Goal: Complete Application Form: Complete application form

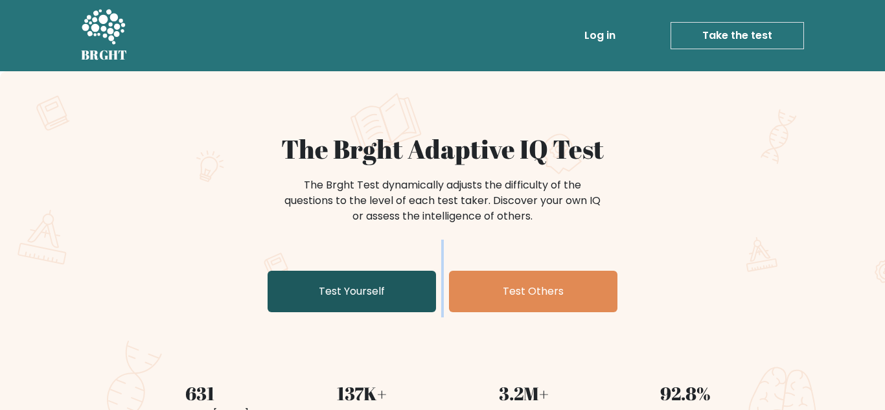
click at [312, 288] on div "The Brght Adaptive IQ Test The Brght Test dynamically adjusts the difficulty of…" at bounding box center [443, 225] width 648 height 184
click at [312, 288] on link "Test Yourself" at bounding box center [352, 291] width 168 height 41
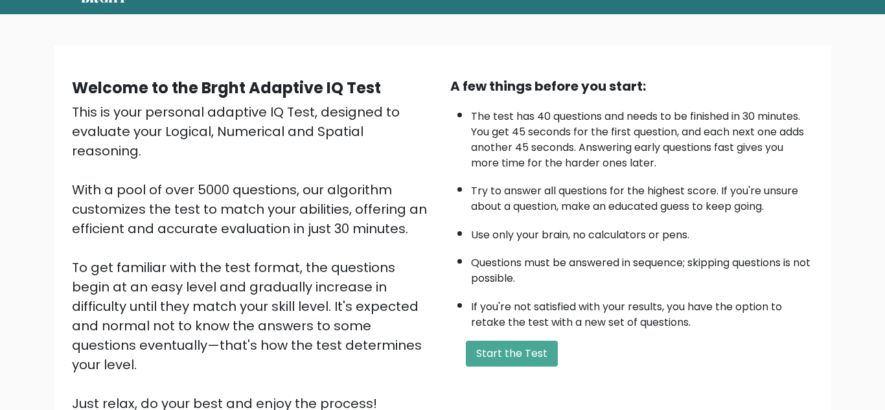
scroll to position [117, 0]
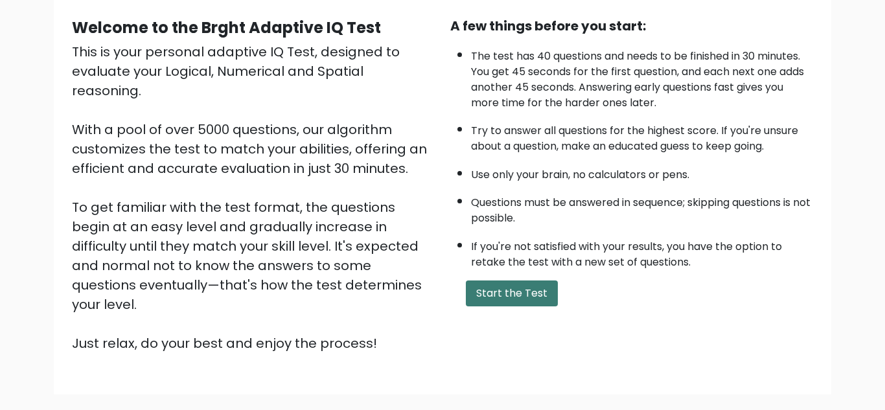
click at [526, 305] on button "Start the Test" at bounding box center [512, 294] width 92 height 26
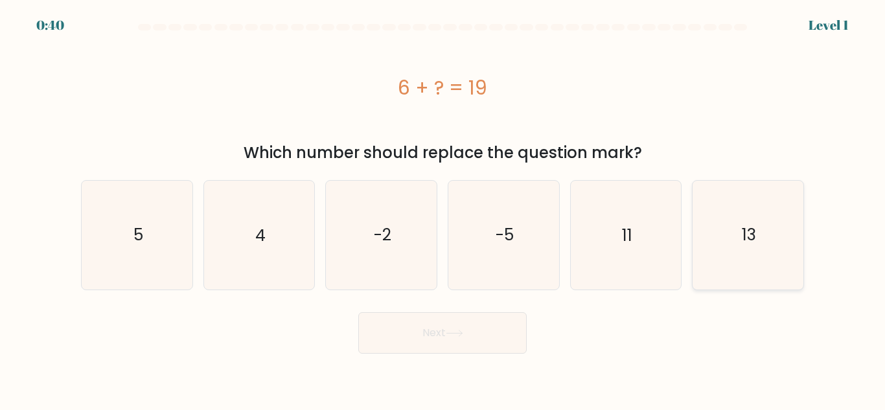
click at [725, 255] on icon "13" at bounding box center [748, 235] width 108 height 108
click at [443, 209] on input "f. 13" at bounding box center [443, 206] width 1 height 3
radio input "true"
click at [465, 326] on button "Next" at bounding box center [442, 332] width 168 height 41
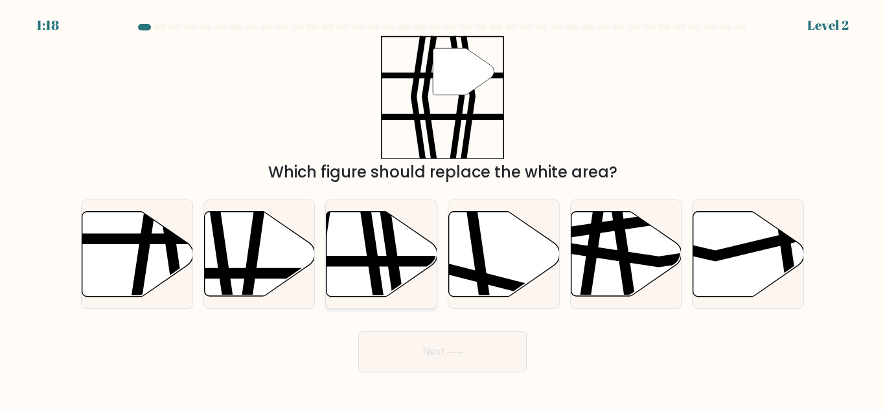
click at [376, 272] on icon at bounding box center [371, 301] width 16 height 223
click at [443, 209] on input "c." at bounding box center [443, 206] width 1 height 3
radio input "true"
click at [412, 342] on button "Next" at bounding box center [442, 351] width 168 height 41
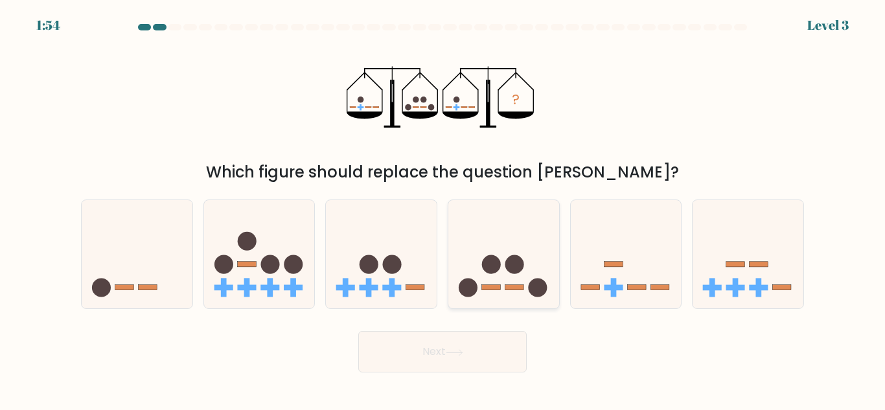
click at [497, 238] on icon at bounding box center [503, 254] width 111 height 91
click at [443, 209] on input "d." at bounding box center [443, 206] width 1 height 3
radio input "true"
click at [459, 347] on button "Next" at bounding box center [442, 351] width 168 height 41
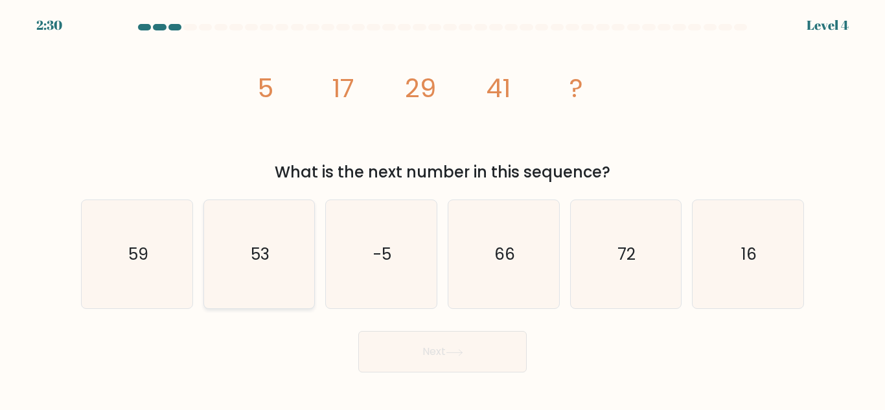
click at [259, 251] on text "53" at bounding box center [260, 254] width 19 height 23
click at [443, 209] on input "b. 53" at bounding box center [443, 206] width 1 height 3
radio input "true"
click at [401, 367] on button "Next" at bounding box center [442, 351] width 168 height 41
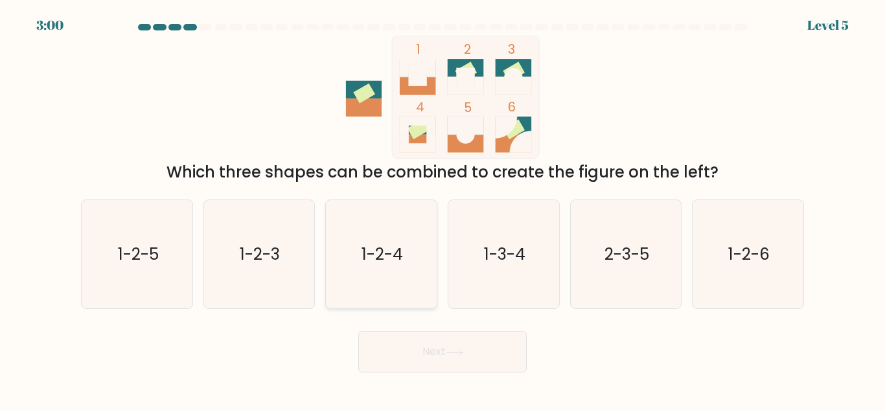
click at [418, 229] on icon "1-2-4" at bounding box center [381, 254] width 108 height 108
click at [443, 209] on input "c. 1-2-4" at bounding box center [443, 206] width 1 height 3
radio input "true"
click at [401, 351] on button "Next" at bounding box center [442, 351] width 168 height 41
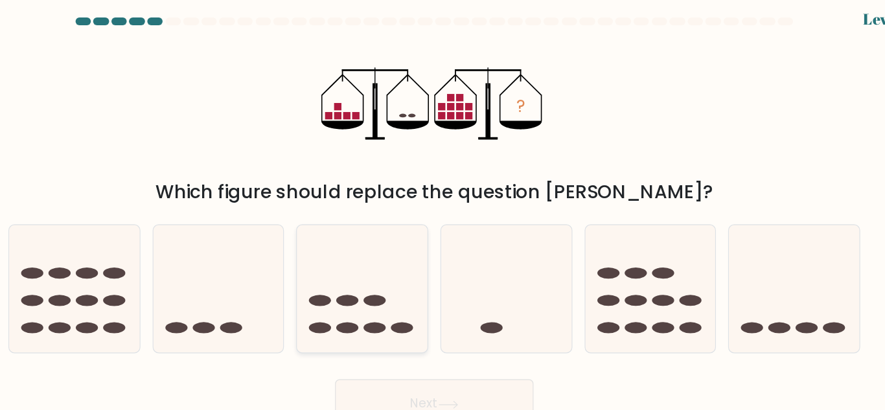
click at [358, 273] on icon at bounding box center [381, 254] width 111 height 91
click at [443, 209] on input "c." at bounding box center [443, 206] width 1 height 3
radio input "true"
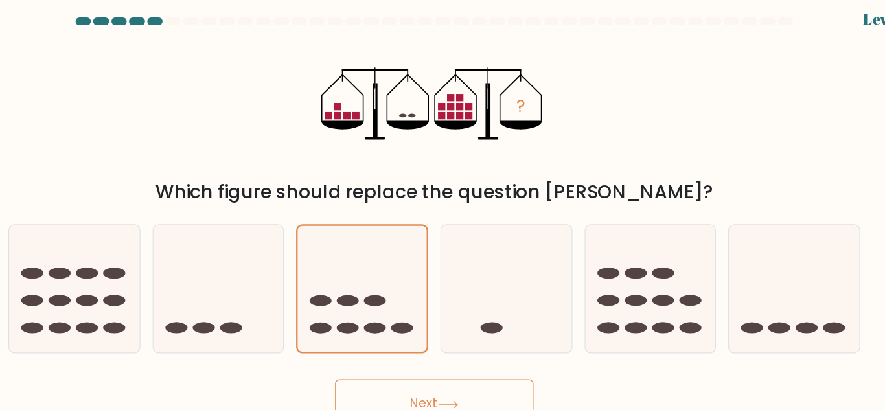
click at [394, 342] on button "Next" at bounding box center [442, 351] width 168 height 41
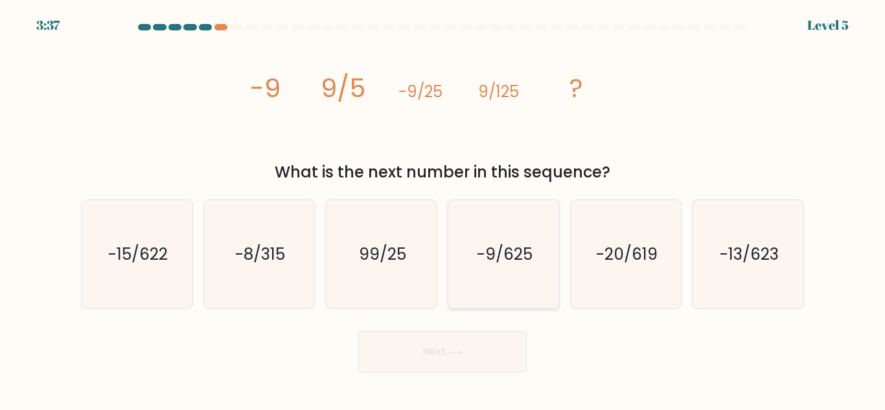
click at [485, 269] on icon "-9/625" at bounding box center [504, 254] width 108 height 108
click at [443, 209] on input "d. -9/625" at bounding box center [443, 206] width 1 height 3
radio input "true"
click at [470, 340] on button "Next" at bounding box center [442, 351] width 168 height 41
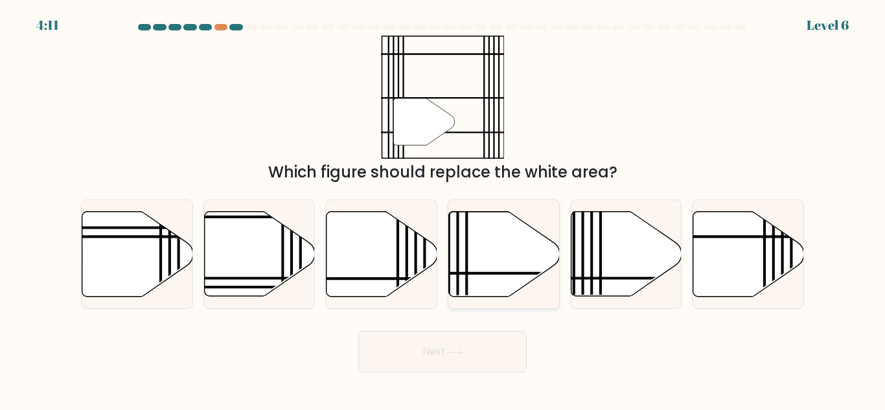
click at [489, 256] on icon at bounding box center [504, 254] width 111 height 85
click at [443, 209] on input "d." at bounding box center [443, 206] width 1 height 3
radio input "true"
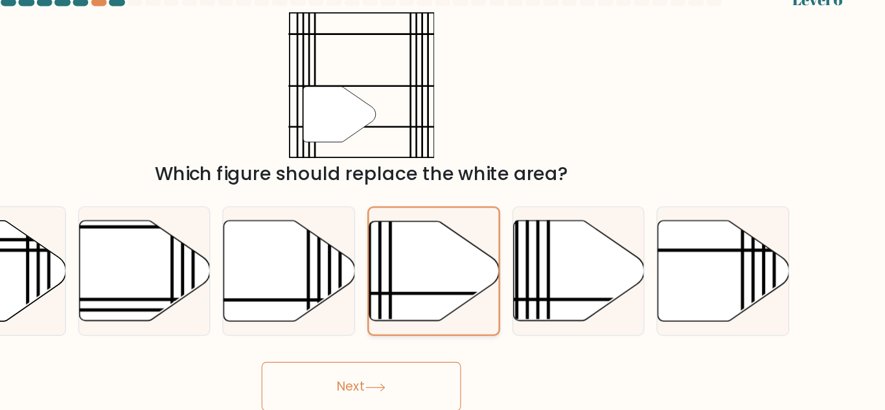
drag, startPoint x: 608, startPoint y: 262, endPoint x: 499, endPoint y: 281, distance: 110.5
click at [499, 281] on div "a. b. c. d." at bounding box center [443, 249] width 734 height 120
click at [499, 281] on icon at bounding box center [505, 254] width 110 height 84
click at [443, 209] on input "d." at bounding box center [443, 206] width 1 height 3
click at [492, 341] on button "Next" at bounding box center [442, 351] width 168 height 41
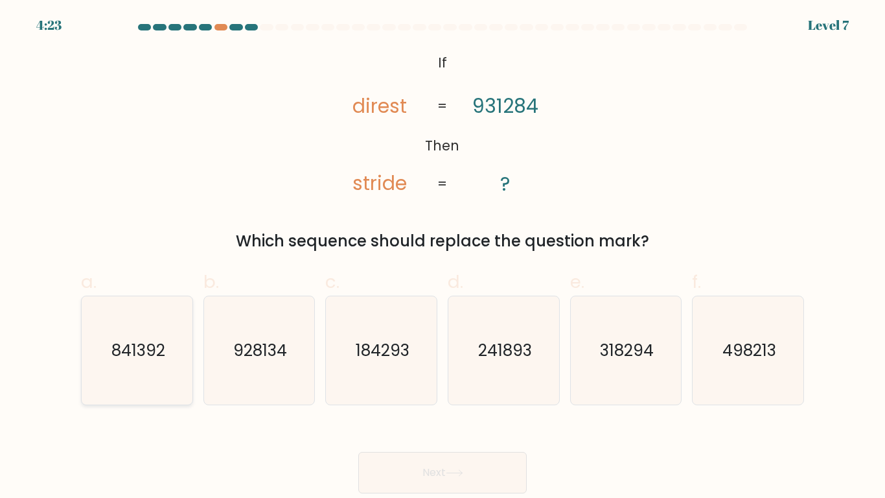
click at [165, 326] on icon "841392" at bounding box center [137, 350] width 108 height 108
click at [443, 257] on input "a. 841392" at bounding box center [443, 253] width 1 height 8
radio input "true"
click at [419, 410] on button "Next" at bounding box center [442, 472] width 168 height 41
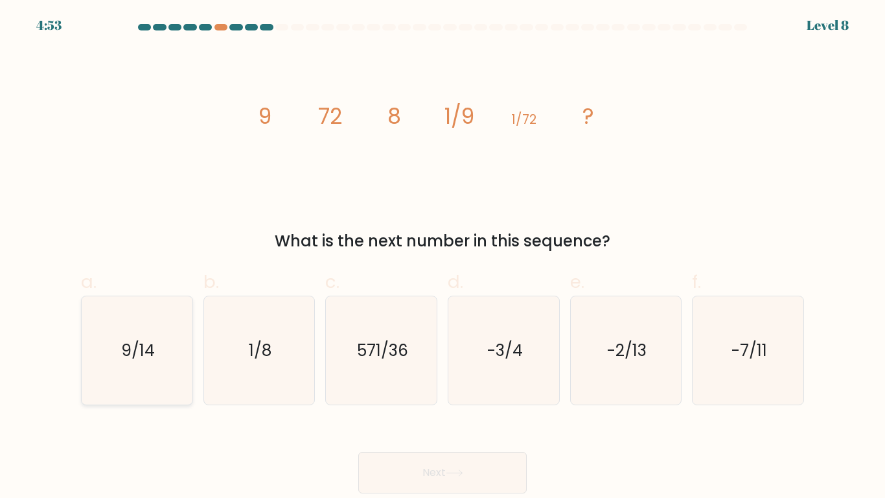
click at [156, 332] on icon "9/14" at bounding box center [137, 350] width 108 height 108
click at [443, 257] on input "a. 9/14" at bounding box center [443, 253] width 1 height 8
radio input "true"
click at [403, 410] on button "Next" at bounding box center [442, 472] width 168 height 41
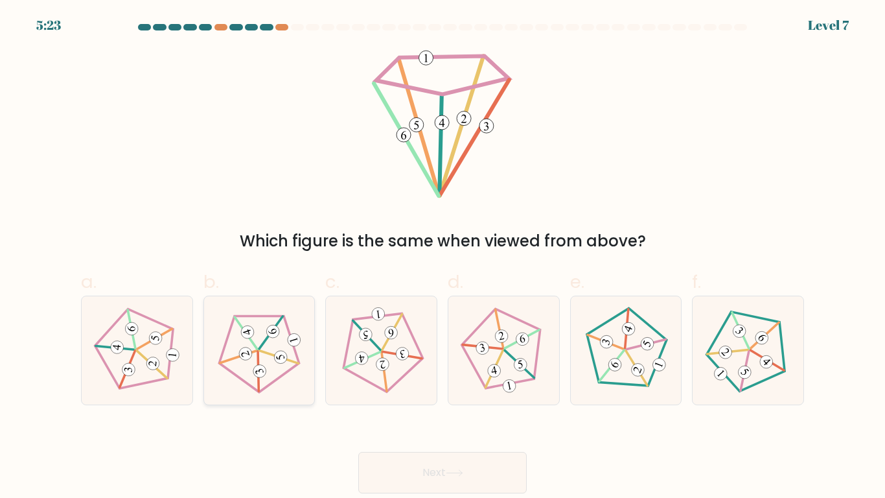
click at [261, 342] on icon at bounding box center [259, 350] width 87 height 87
click at [443, 257] on input "b." at bounding box center [443, 253] width 1 height 8
radio input "true"
click at [406, 410] on button "Next" at bounding box center [442, 472] width 168 height 41
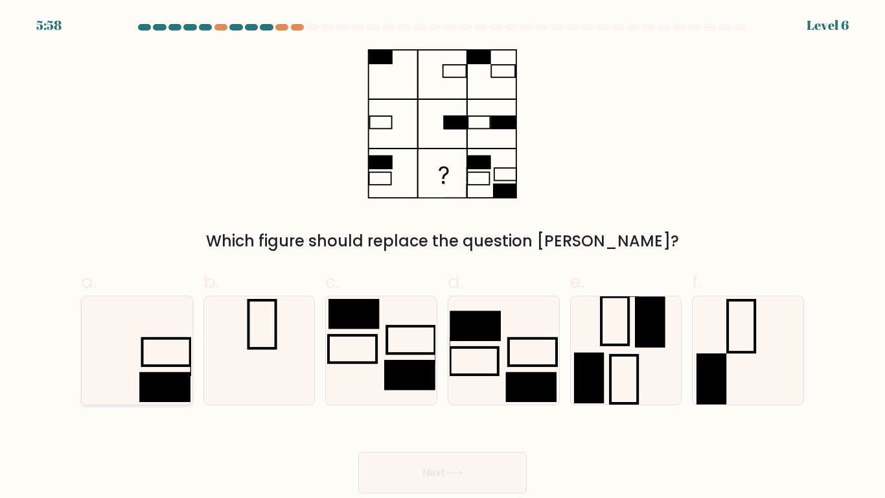
click at [181, 360] on icon at bounding box center [137, 350] width 108 height 108
click at [443, 257] on input "a." at bounding box center [443, 253] width 1 height 8
radio input "true"
click at [392, 410] on button "Next" at bounding box center [442, 472] width 168 height 41
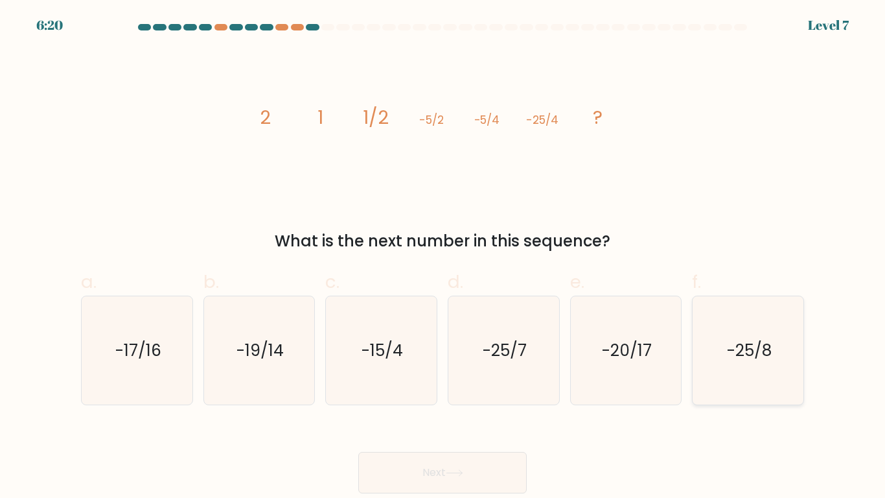
click at [751, 347] on text "-25/8" at bounding box center [749, 350] width 45 height 23
click at [443, 257] on input "f. -25/8" at bounding box center [443, 253] width 1 height 8
radio input "true"
click at [465, 410] on button "Next" at bounding box center [442, 472] width 168 height 41
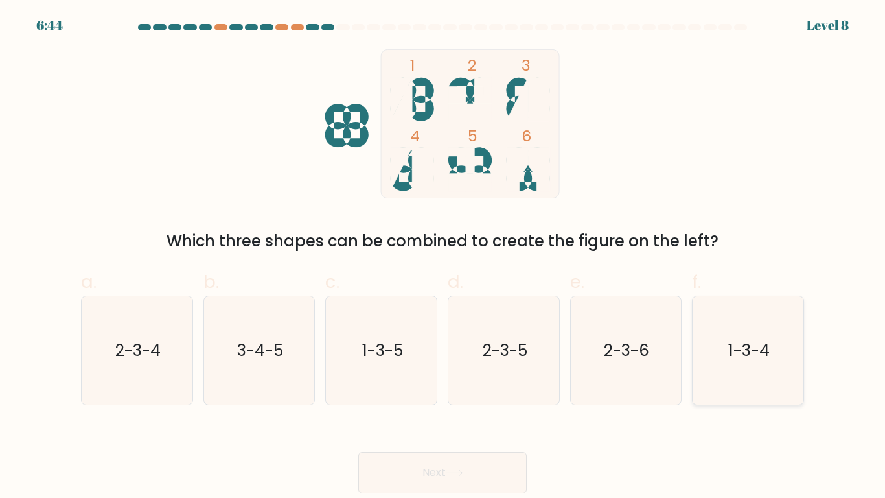
click at [759, 369] on icon "1-3-4" at bounding box center [748, 350] width 108 height 108
click at [443, 257] on input "f. 1-3-4" at bounding box center [443, 253] width 1 height 8
radio input "true"
click at [462, 410] on button "Next" at bounding box center [442, 472] width 168 height 41
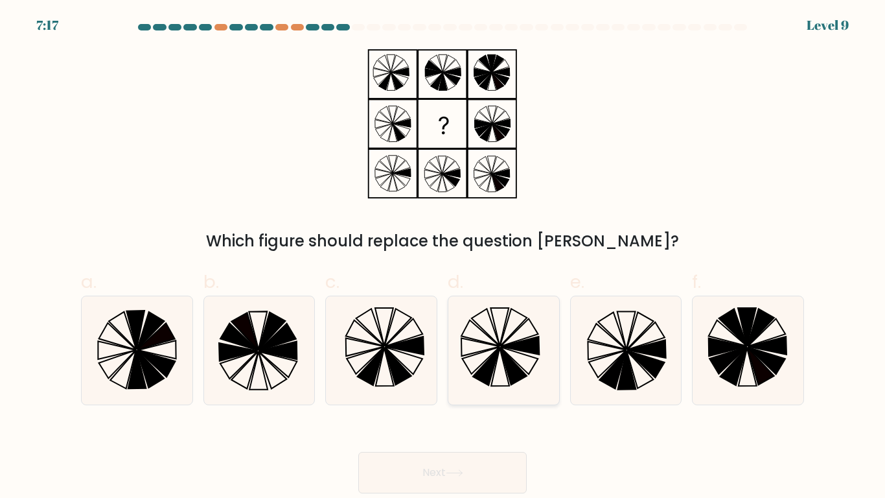
click at [472, 350] on icon at bounding box center [504, 350] width 108 height 108
click at [443, 257] on input "d." at bounding box center [443, 253] width 1 height 8
radio input "true"
click at [254, 372] on icon at bounding box center [259, 370] width 18 height 38
click at [443, 257] on input "b." at bounding box center [443, 253] width 1 height 8
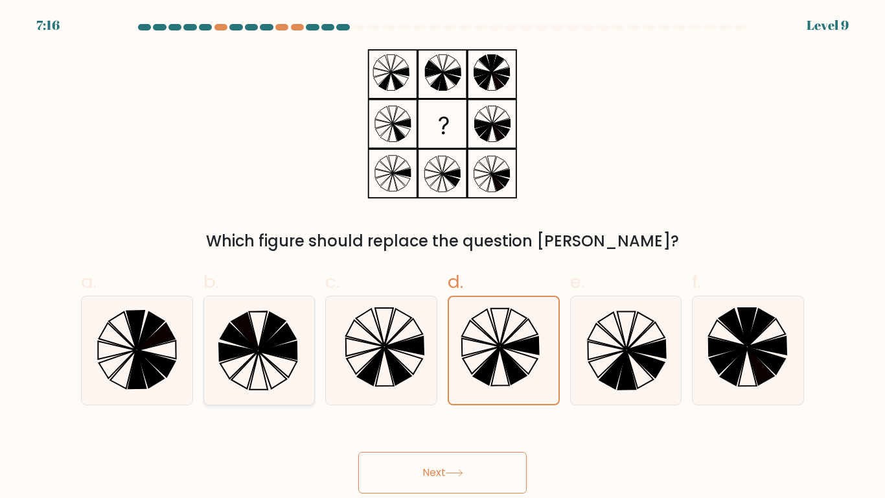
radio input "true"
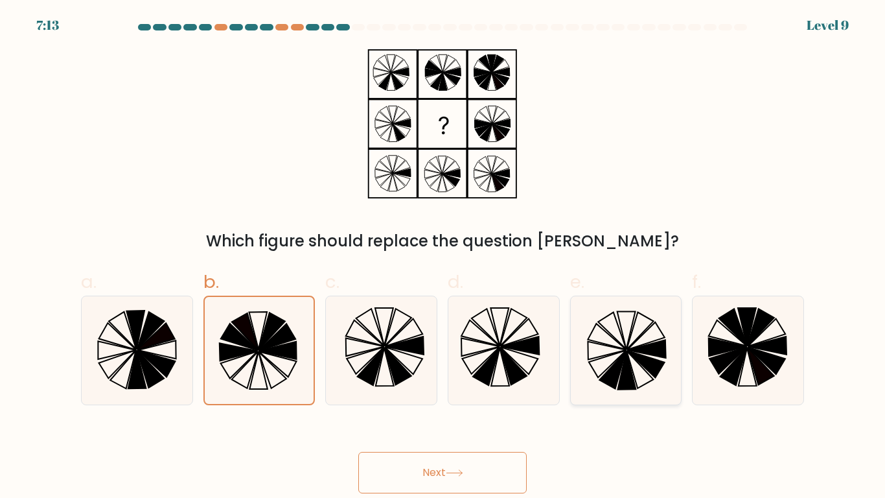
click at [622, 382] on icon at bounding box center [627, 370] width 18 height 38
click at [443, 257] on input "e." at bounding box center [443, 253] width 1 height 8
radio input "true"
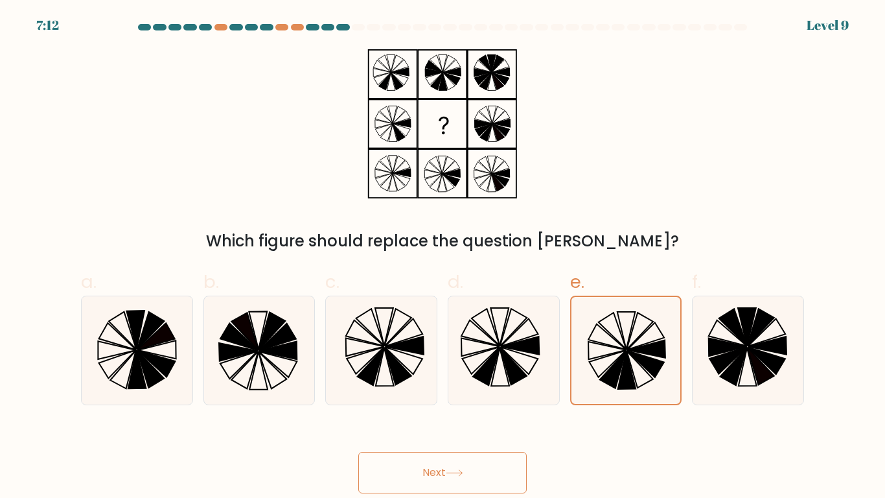
click at [426, 410] on button "Next" at bounding box center [442, 472] width 168 height 41
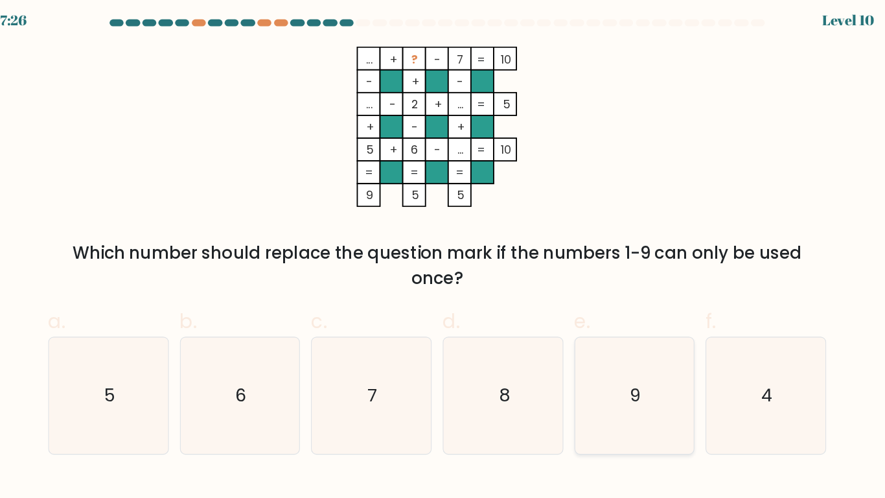
click at [625, 369] on text "9" at bounding box center [627, 373] width 10 height 23
click at [443, 257] on input "e. 9" at bounding box center [443, 253] width 1 height 8
radio input "true"
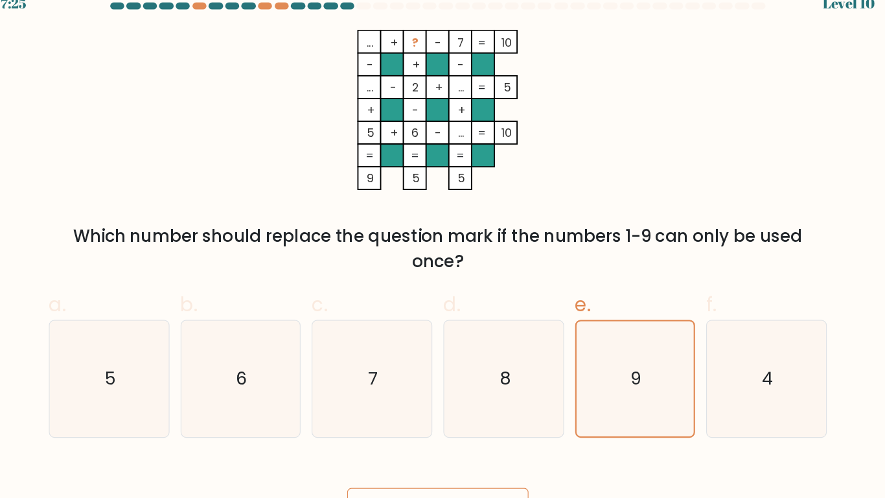
scroll to position [19, 0]
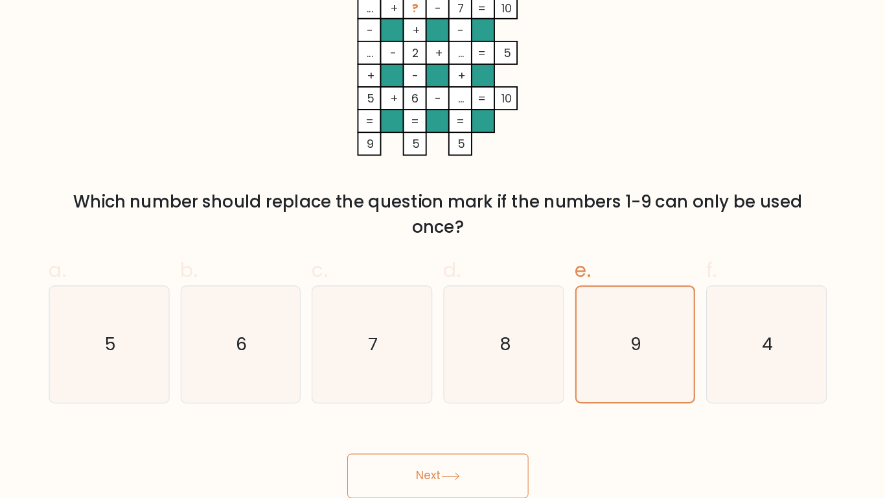
click at [439, 410] on button "Next" at bounding box center [442, 476] width 168 height 41
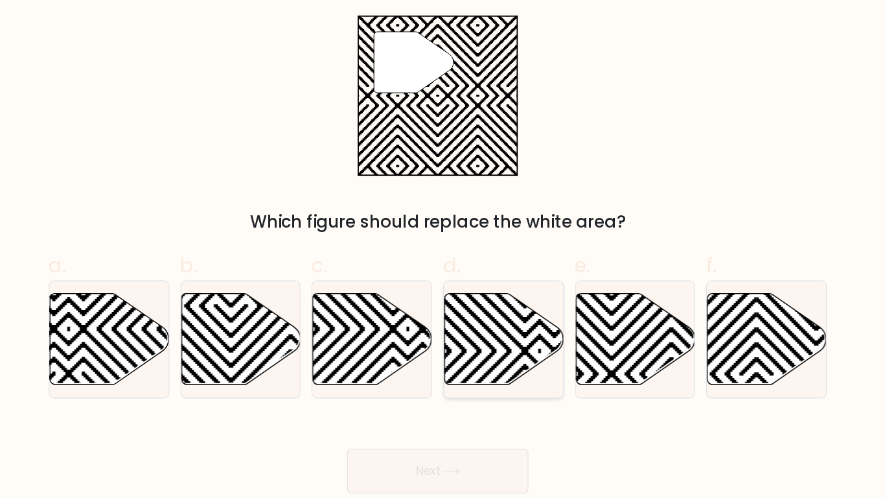
click at [522, 339] on icon at bounding box center [504, 349] width 111 height 85
click at [443, 257] on input "d." at bounding box center [443, 253] width 1 height 8
radio input "true"
click at [447, 410] on button "Next" at bounding box center [442, 472] width 168 height 41
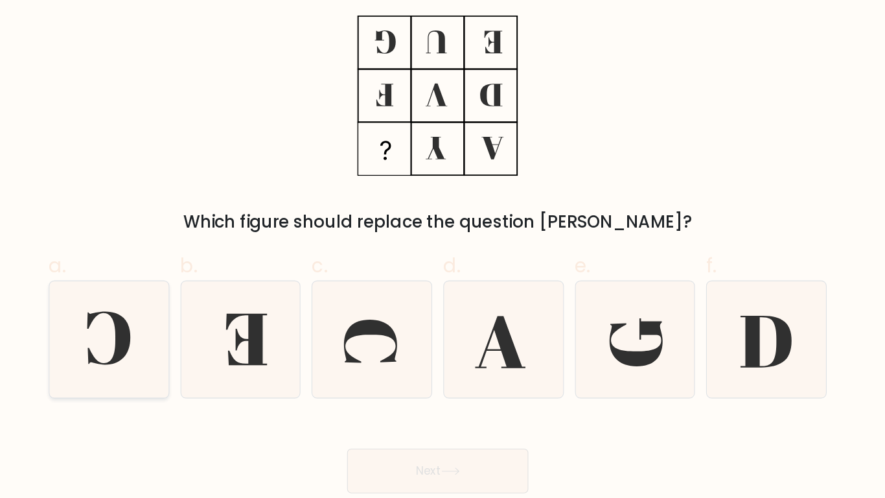
click at [146, 316] on icon at bounding box center [137, 350] width 108 height 108
click at [443, 257] on input "a." at bounding box center [443, 253] width 1 height 8
radio input "true"
click at [389, 410] on button "Next" at bounding box center [442, 472] width 168 height 41
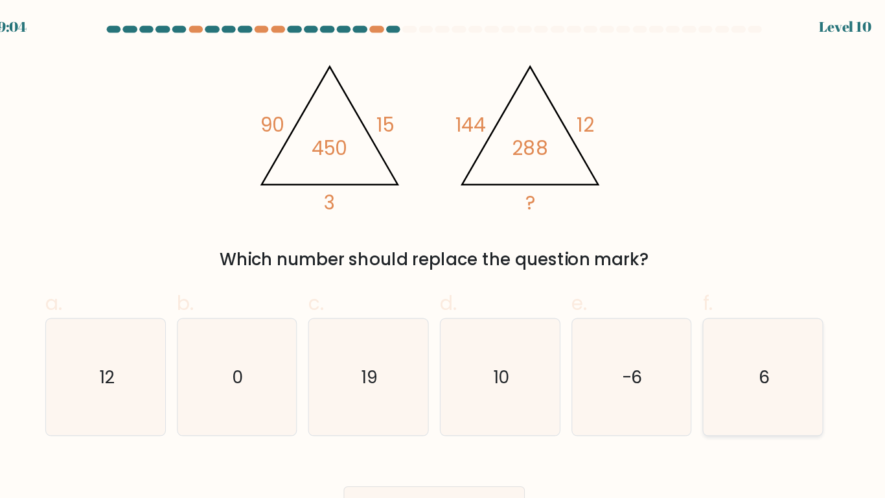
click at [775, 347] on icon "6" at bounding box center [748, 350] width 108 height 108
click at [443, 257] on input "f. 6" at bounding box center [443, 253] width 1 height 8
radio input "true"
click at [450, 410] on button "Next" at bounding box center [442, 472] width 168 height 41
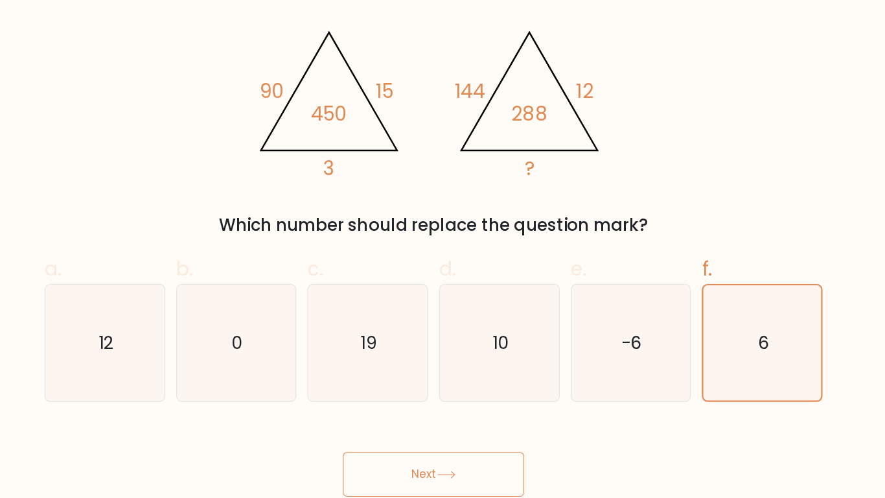
click at [450, 410] on icon at bounding box center [454, 472] width 17 height 7
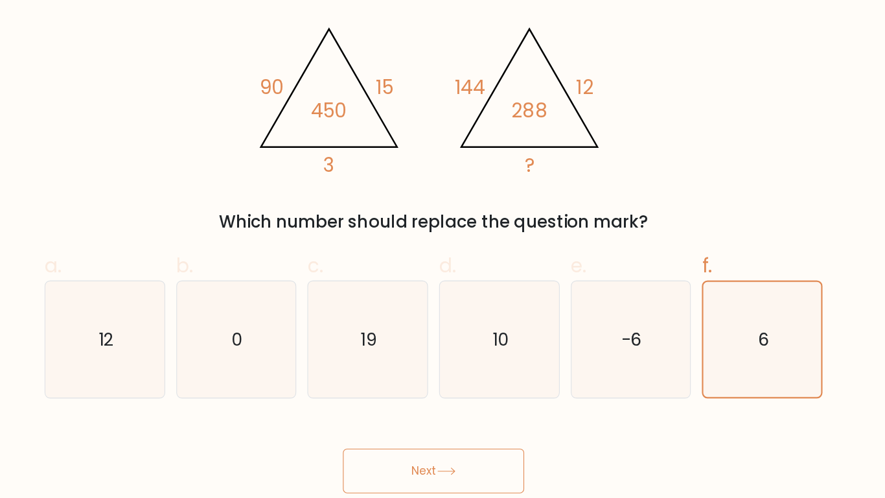
click at [353, 410] on div "Next" at bounding box center [442, 457] width 739 height 73
click at [362, 410] on button "Next" at bounding box center [442, 472] width 168 height 41
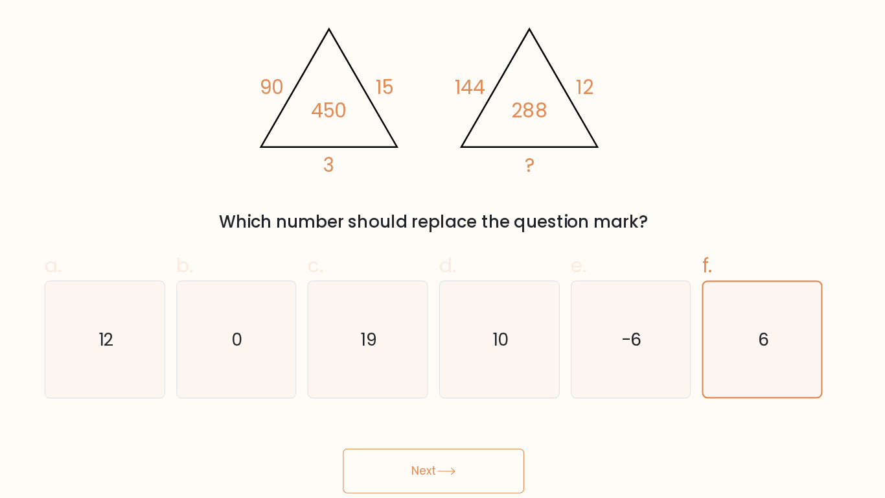
click at [362, 410] on button "Next" at bounding box center [442, 472] width 168 height 41
click at [728, 377] on icon "6" at bounding box center [748, 350] width 107 height 107
click at [443, 257] on input "f. 6" at bounding box center [443, 253] width 1 height 8
click at [502, 410] on button "Next" at bounding box center [442, 472] width 168 height 41
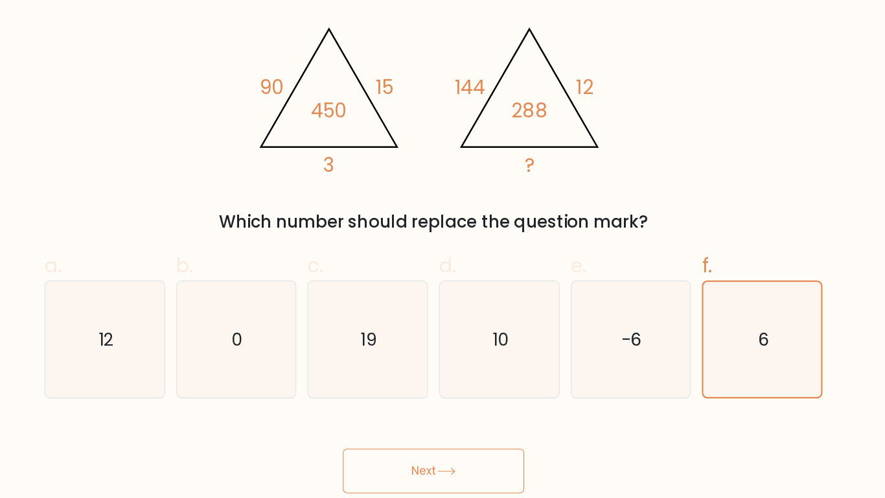
click at [502, 410] on button "Next" at bounding box center [442, 472] width 168 height 41
click at [383, 327] on icon "19" at bounding box center [381, 350] width 108 height 108
click at [443, 257] on input "c. 19" at bounding box center [443, 253] width 1 height 8
radio input "true"
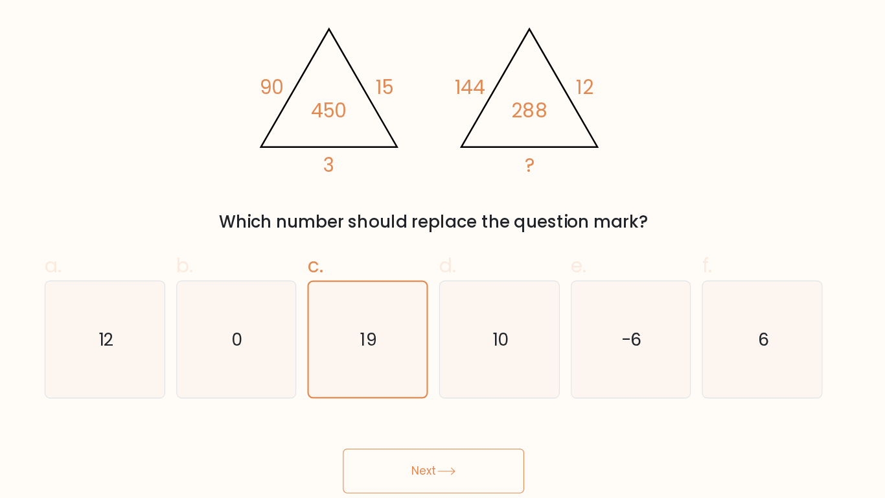
click at [453, 410] on icon at bounding box center [454, 472] width 17 height 7
click at [765, 379] on icon "6" at bounding box center [748, 350] width 108 height 108
click at [443, 257] on input "f. 6" at bounding box center [443, 253] width 1 height 8
radio input "true"
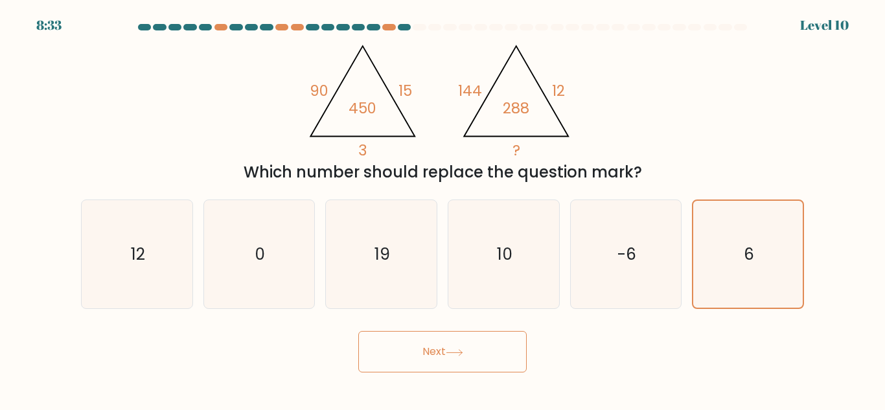
click at [483, 355] on button "Next" at bounding box center [442, 351] width 168 height 41
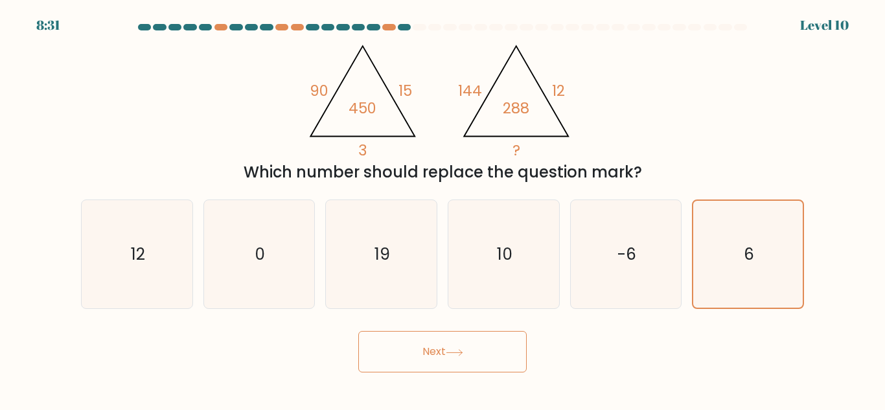
click at [483, 355] on button "Next" at bounding box center [442, 351] width 168 height 41
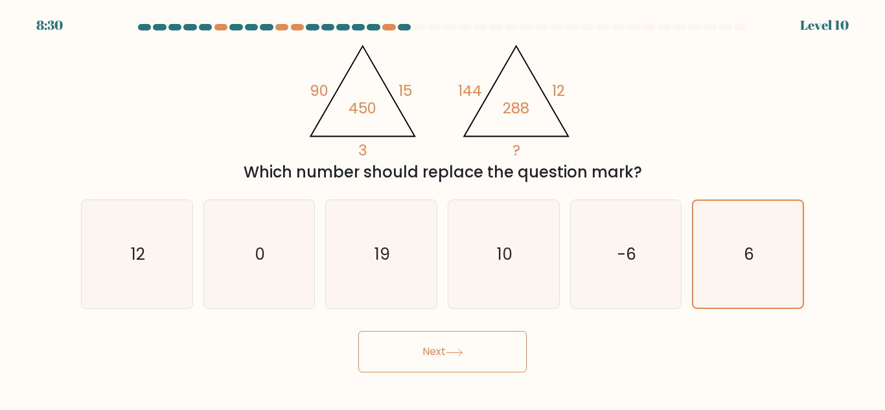
click at [483, 355] on button "Next" at bounding box center [442, 351] width 168 height 41
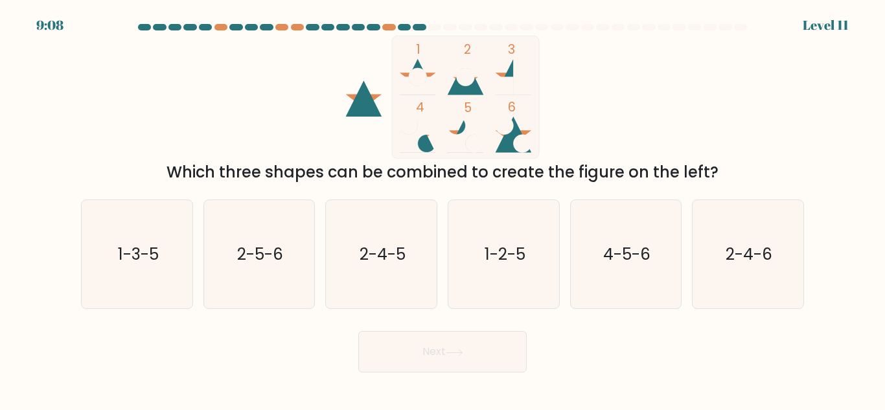
click at [448, 177] on div "Which three shapes can be combined to create the figure on the left?" at bounding box center [443, 172] width 708 height 23
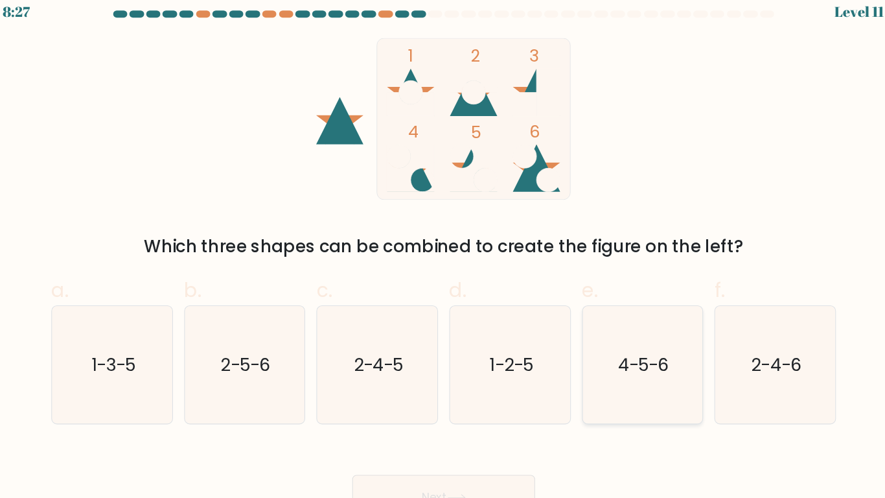
click at [629, 303] on icon "4-5-6" at bounding box center [626, 350] width 108 height 108
click at [443, 257] on input "e. 4-5-6" at bounding box center [443, 253] width 1 height 8
radio input "true"
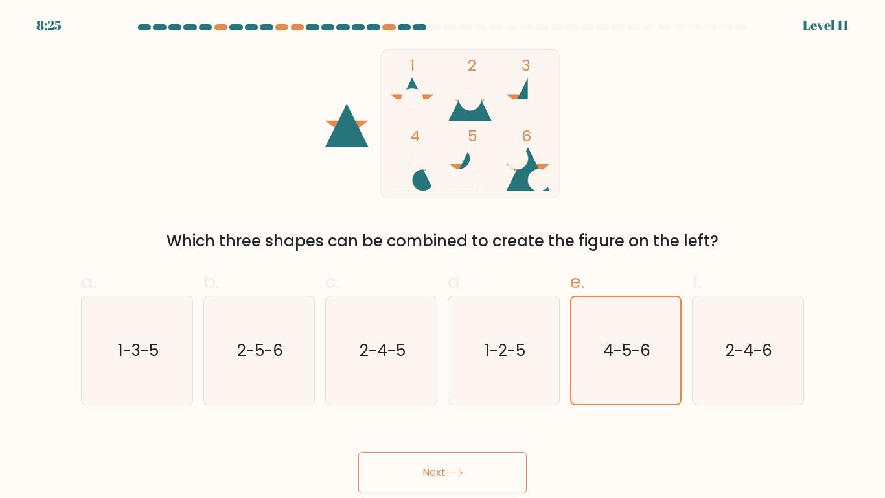
click at [505, 410] on button "Next" at bounding box center [442, 472] width 168 height 41
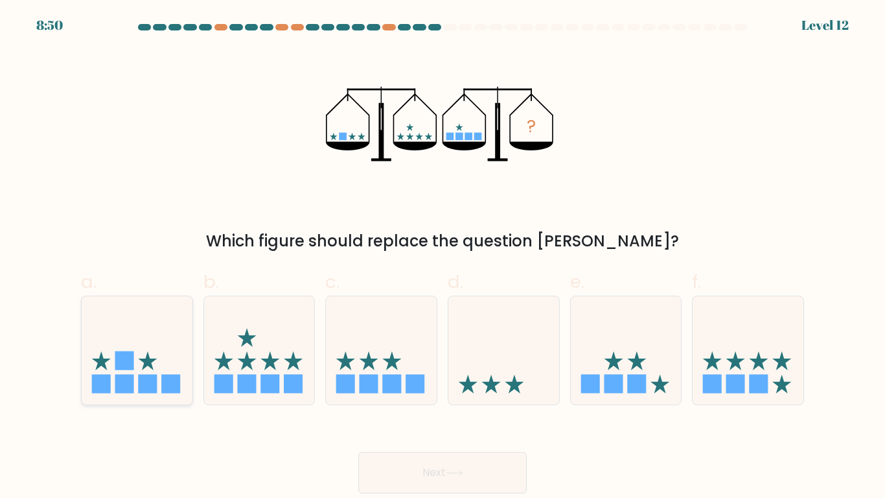
click at [166, 375] on rect at bounding box center [170, 383] width 19 height 19
click at [443, 257] on input "a." at bounding box center [443, 253] width 1 height 8
radio input "true"
click at [437, 410] on button "Next" at bounding box center [442, 472] width 168 height 41
click at [436, 410] on button "Next" at bounding box center [442, 472] width 168 height 41
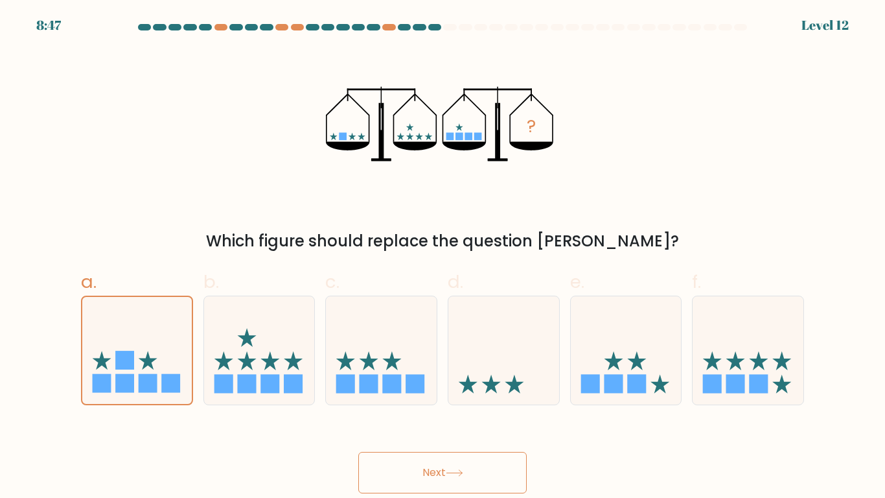
click at [436, 410] on button "Next" at bounding box center [442, 472] width 168 height 41
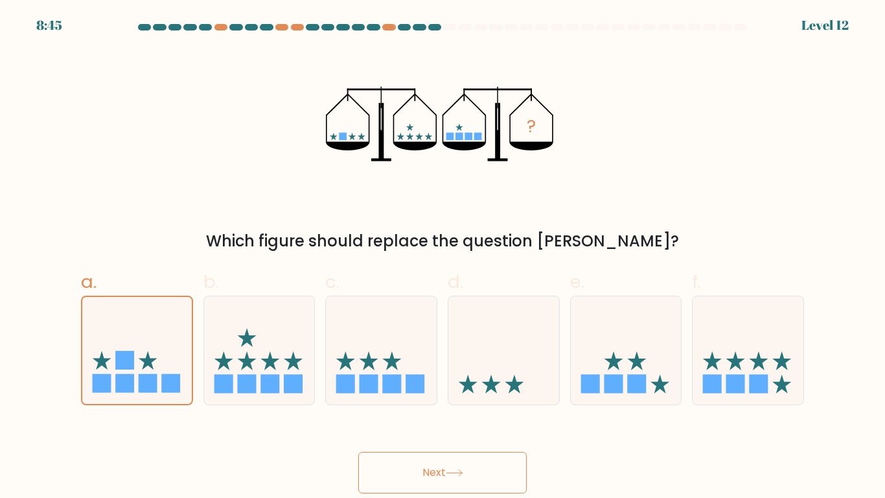
click at [436, 410] on button "Next" at bounding box center [442, 472] width 168 height 41
click at [295, 373] on icon at bounding box center [259, 350] width 111 height 91
click at [443, 257] on input "b." at bounding box center [443, 253] width 1 height 8
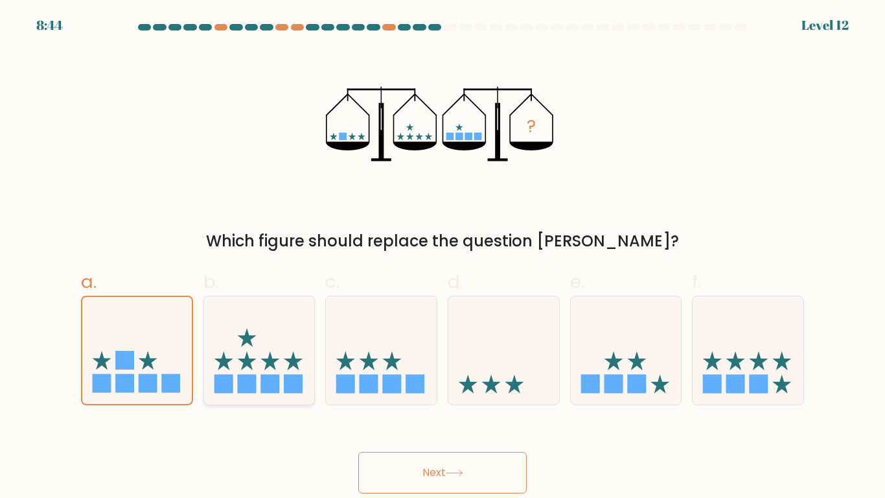
radio input "true"
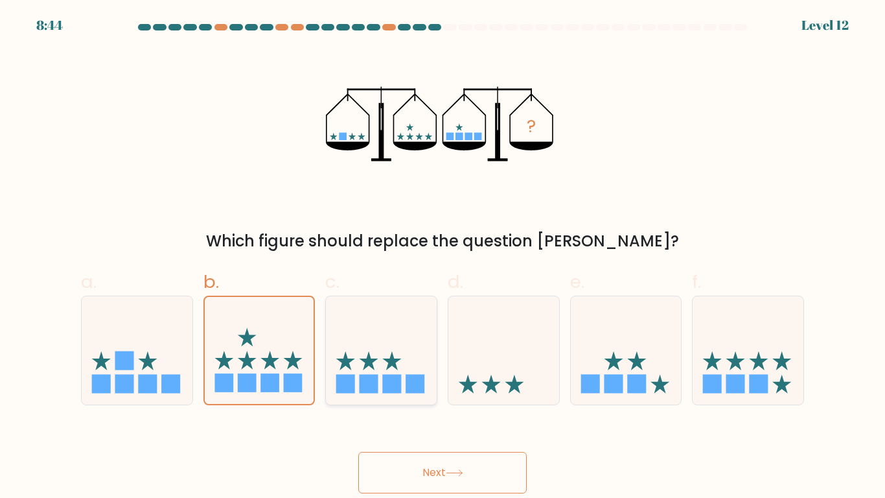
click at [374, 382] on rect at bounding box center [369, 383] width 19 height 19
click at [443, 257] on input "c." at bounding box center [443, 253] width 1 height 8
radio input "true"
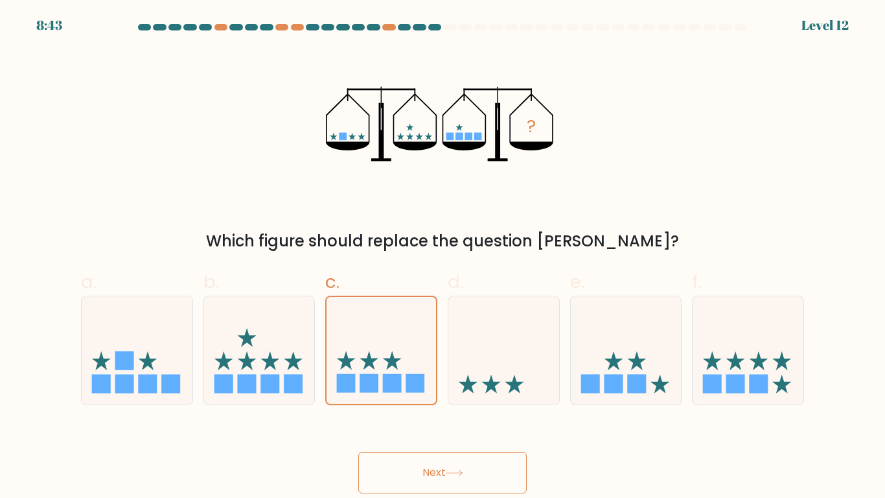
click at [431, 410] on button "Next" at bounding box center [442, 472] width 168 height 41
click at [137, 362] on icon at bounding box center [137, 350] width 111 height 91
click at [443, 257] on input "a." at bounding box center [443, 253] width 1 height 8
radio input "true"
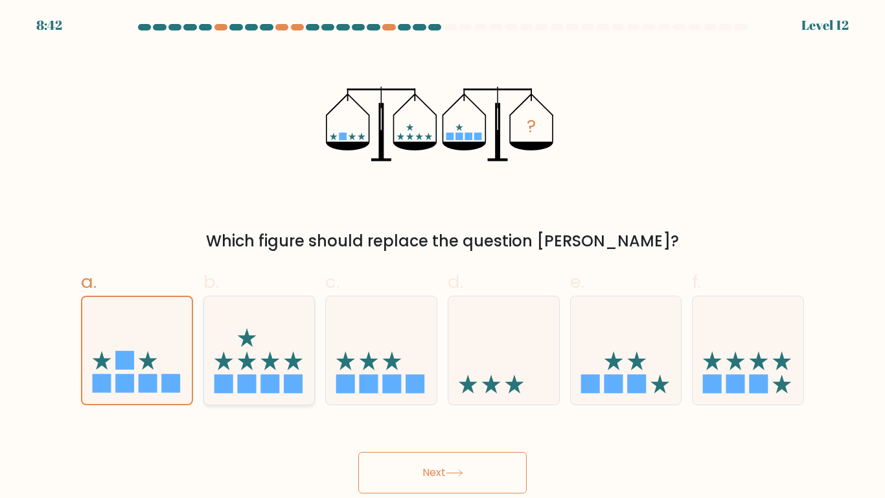
click at [269, 358] on icon at bounding box center [270, 360] width 19 height 19
click at [443, 257] on input "b." at bounding box center [443, 253] width 1 height 8
radio input "true"
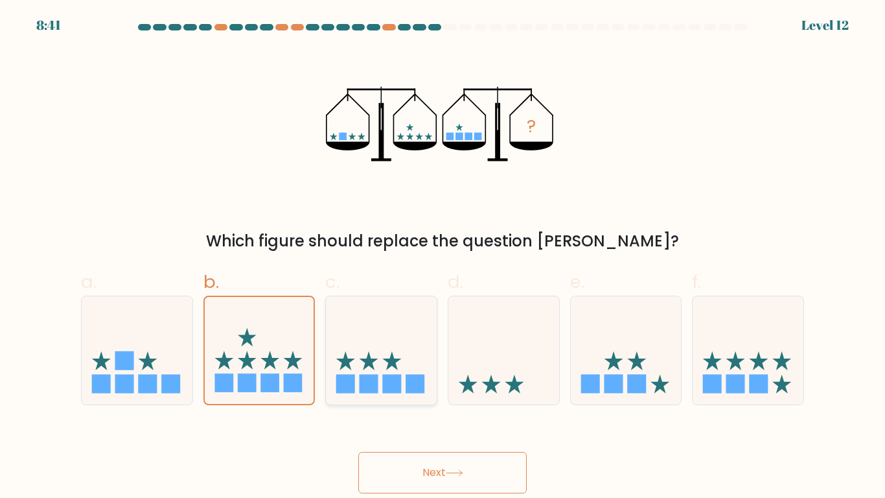
click at [404, 369] on icon at bounding box center [381, 350] width 111 height 91
click at [443, 257] on input "c." at bounding box center [443, 253] width 1 height 8
radio input "true"
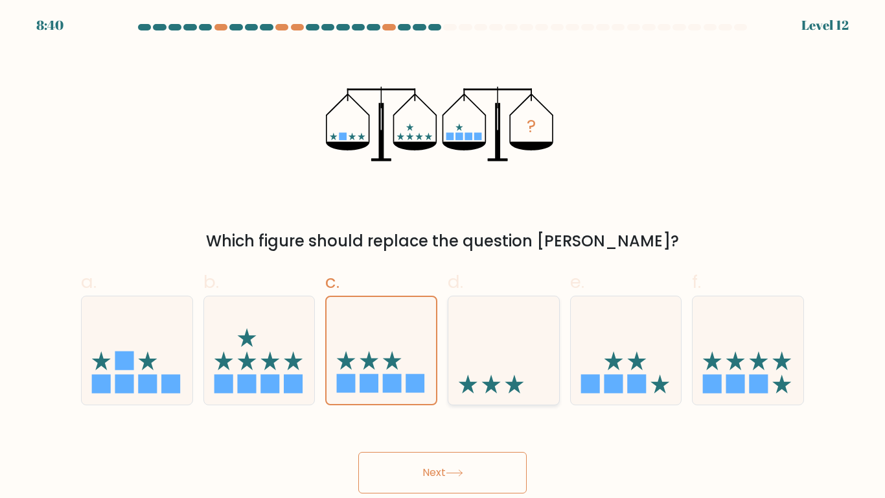
click at [474, 382] on icon at bounding box center [468, 384] width 19 height 19
click at [443, 257] on input "d." at bounding box center [443, 253] width 1 height 8
radio input "true"
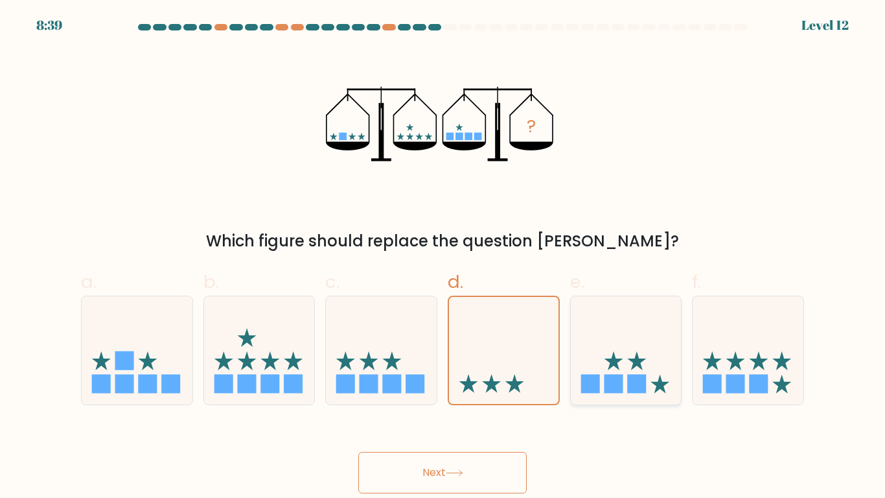
click at [599, 375] on rect at bounding box center [590, 383] width 19 height 19
click at [443, 257] on input "e." at bounding box center [443, 253] width 1 height 8
radio input "true"
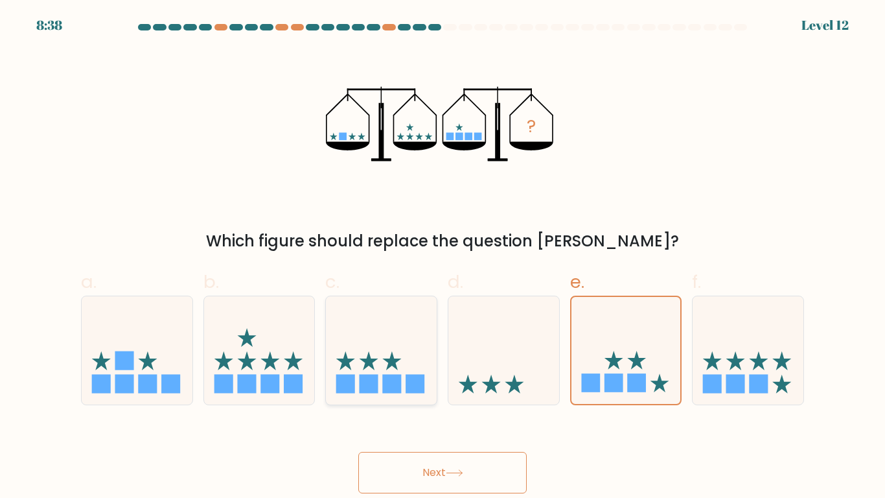
click at [397, 358] on icon at bounding box center [392, 360] width 19 height 19
click at [443, 257] on input "c." at bounding box center [443, 253] width 1 height 8
radio input "true"
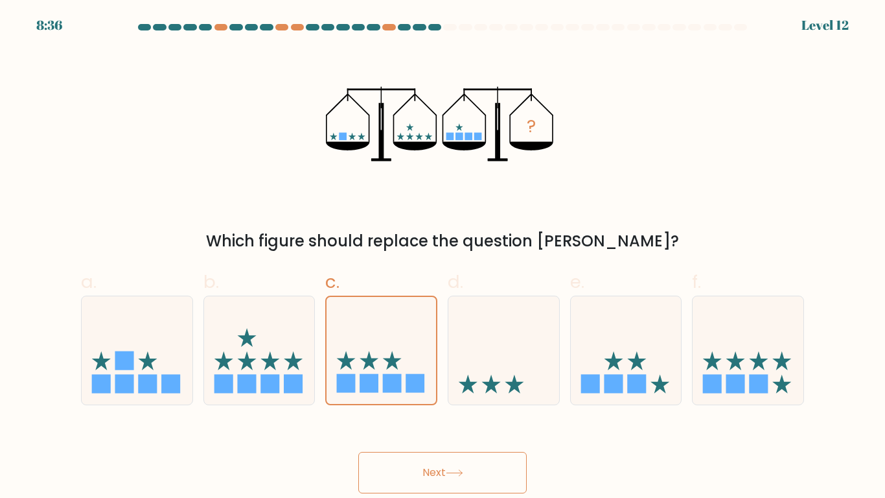
click at [474, 410] on button "Next" at bounding box center [442, 472] width 168 height 41
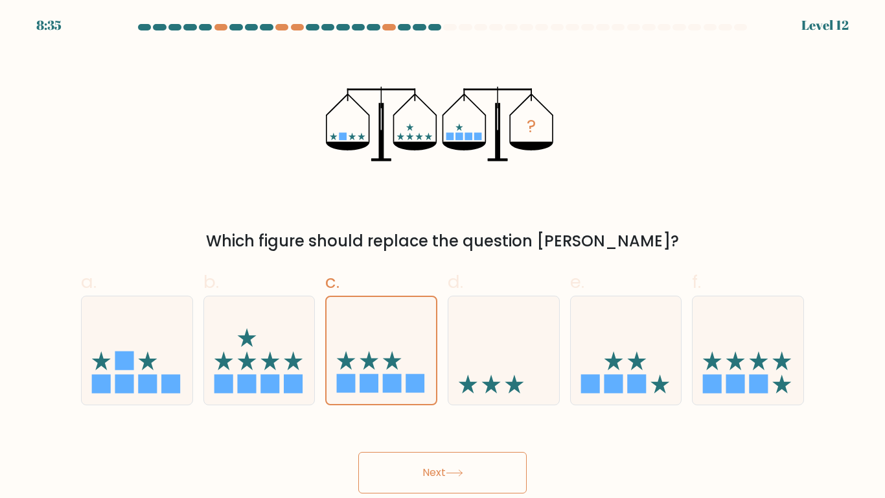
click at [474, 410] on button "Next" at bounding box center [442, 472] width 168 height 41
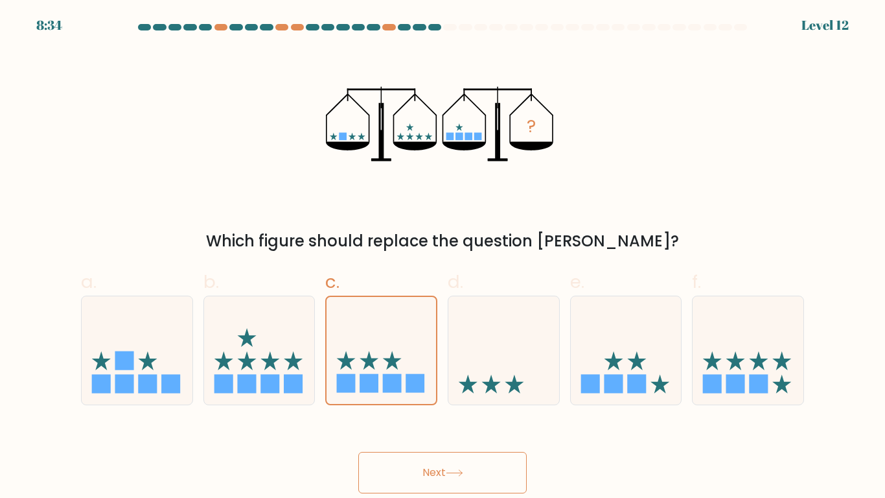
click at [474, 410] on button "Next" at bounding box center [442, 472] width 168 height 41
click at [474, 408] on body "8:34 Level 12" at bounding box center [442, 249] width 885 height 498
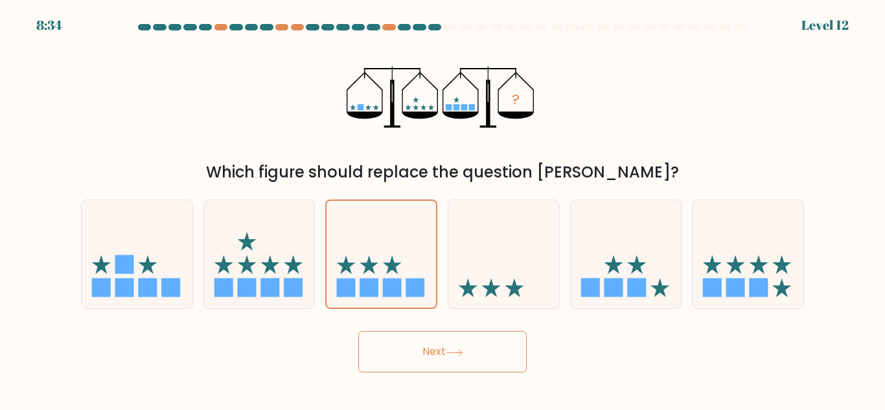
click at [474, 408] on body "8:34 Level 12" at bounding box center [442, 205] width 885 height 410
click at [474, 408] on body "8:33 Level 12" at bounding box center [442, 205] width 885 height 410
click at [474, 358] on button "Next" at bounding box center [442, 351] width 168 height 41
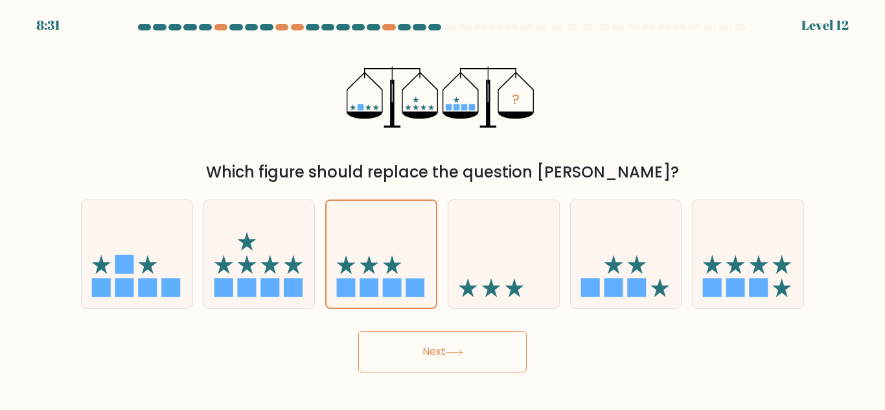
click at [474, 358] on button "Next" at bounding box center [442, 351] width 168 height 41
click at [474, 373] on form at bounding box center [442, 198] width 885 height 349
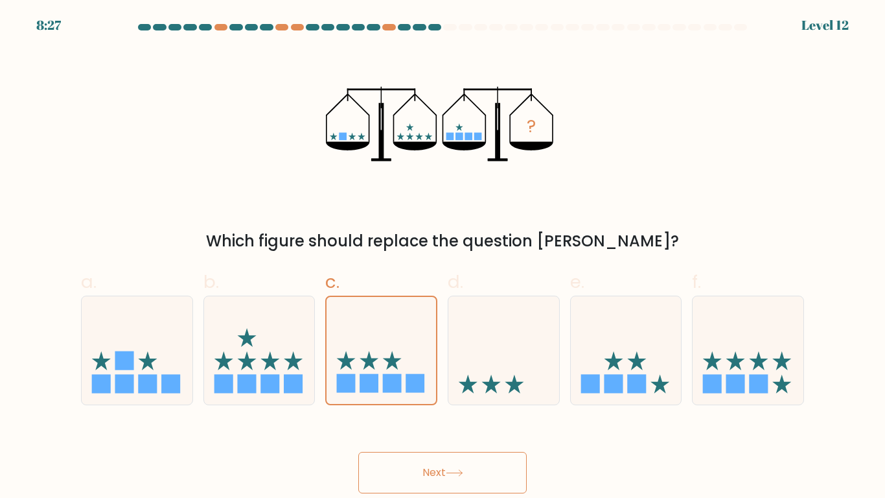
click at [463, 410] on icon at bounding box center [454, 472] width 17 height 7
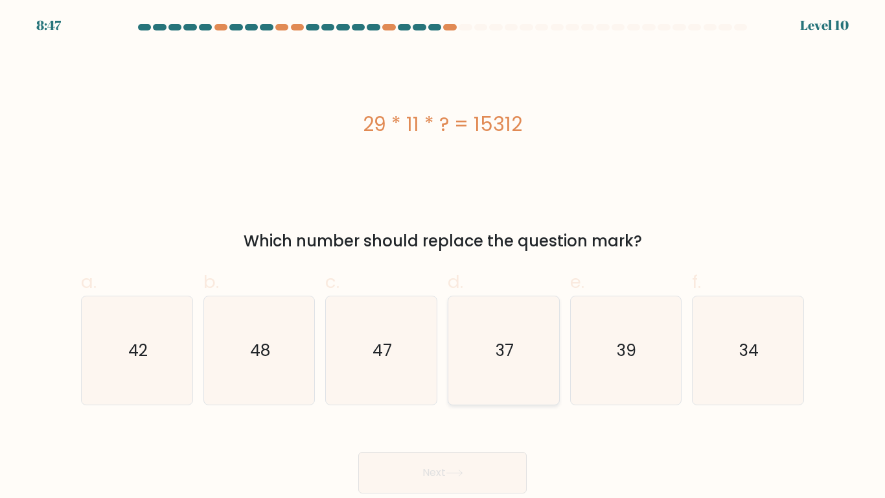
click at [475, 349] on icon "37" at bounding box center [504, 350] width 108 height 108
click at [443, 257] on input "d. 37" at bounding box center [443, 253] width 1 height 8
radio input "true"
click at [464, 410] on button "Next" at bounding box center [442, 472] width 168 height 41
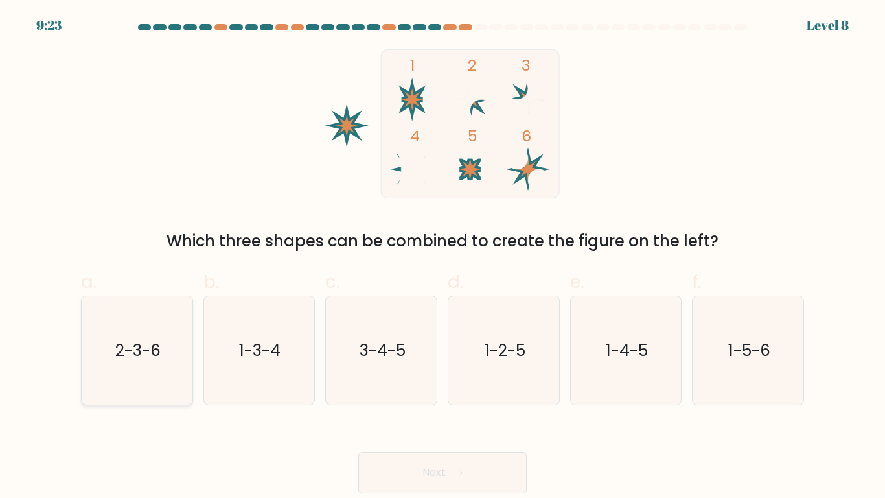
click at [132, 340] on text "2-3-6" at bounding box center [137, 350] width 45 height 23
click at [443, 257] on input "a. 2-3-6" at bounding box center [443, 253] width 1 height 8
radio input "true"
click at [429, 410] on button "Next" at bounding box center [442, 472] width 168 height 41
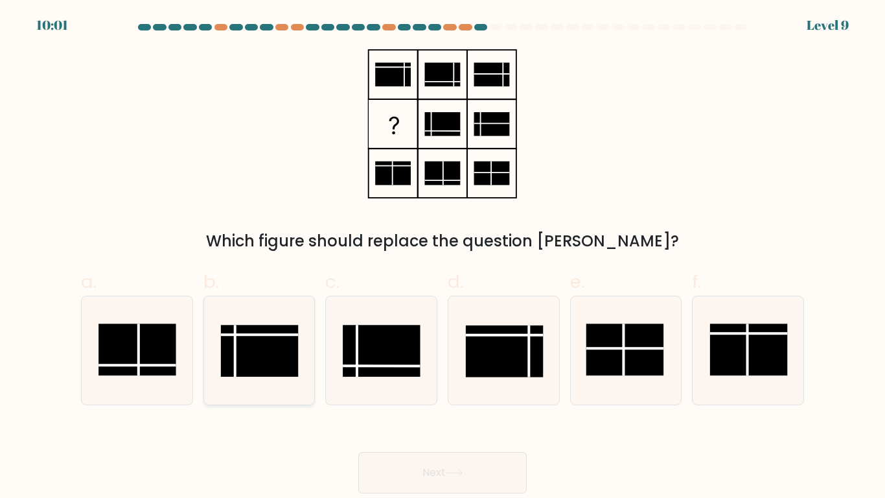
click at [281, 341] on rect at bounding box center [260, 351] width 78 height 52
click at [443, 257] on input "b." at bounding box center [443, 253] width 1 height 8
radio input "true"
click at [471, 410] on button "Next" at bounding box center [442, 472] width 168 height 41
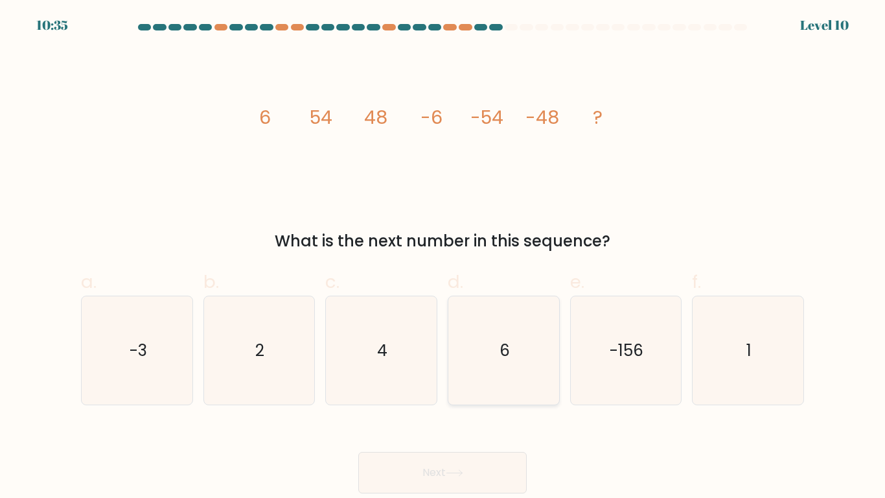
click at [525, 331] on icon "6" at bounding box center [504, 350] width 108 height 108
click at [443, 257] on input "d. 6" at bounding box center [443, 253] width 1 height 8
radio input "true"
click at [476, 410] on button "Next" at bounding box center [442, 472] width 168 height 41
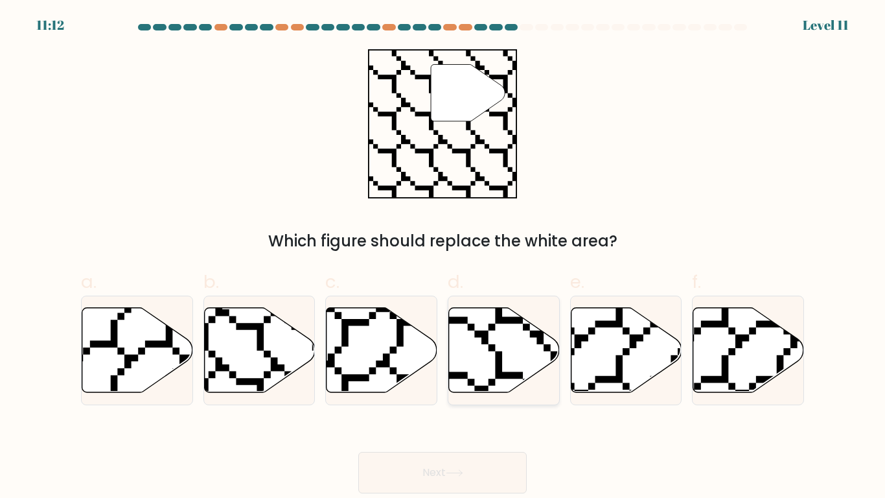
click at [478, 321] on icon at bounding box center [504, 349] width 111 height 85
click at [443, 257] on input "d." at bounding box center [443, 253] width 1 height 8
radio input "true"
click at [478, 321] on icon at bounding box center [505, 350] width 110 height 84
click at [443, 257] on input "d." at bounding box center [443, 253] width 1 height 8
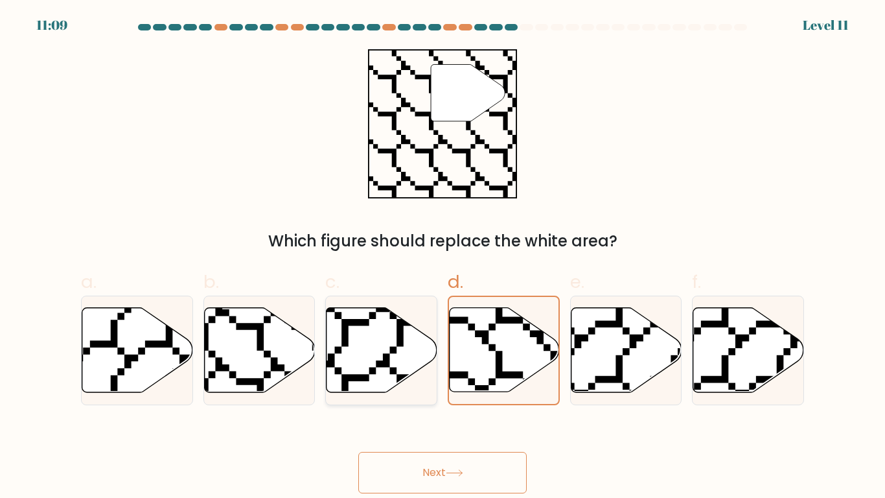
click at [413, 343] on icon at bounding box center [382, 349] width 111 height 85
click at [443, 257] on input "c." at bounding box center [443, 253] width 1 height 8
radio input "true"
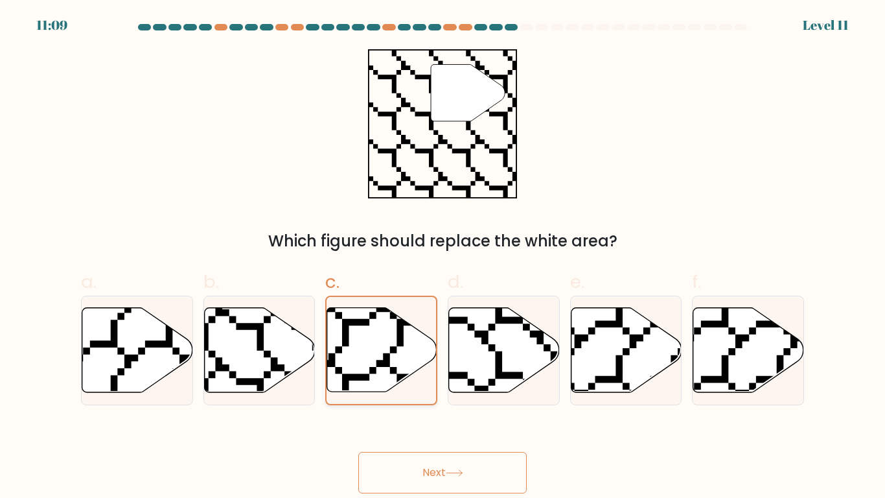
click at [413, 343] on icon at bounding box center [382, 350] width 110 height 84
click at [443, 257] on input "c." at bounding box center [443, 253] width 1 height 8
click at [499, 354] on icon at bounding box center [537, 306] width 222 height 221
click at [443, 257] on input "d." at bounding box center [443, 253] width 1 height 8
radio input "true"
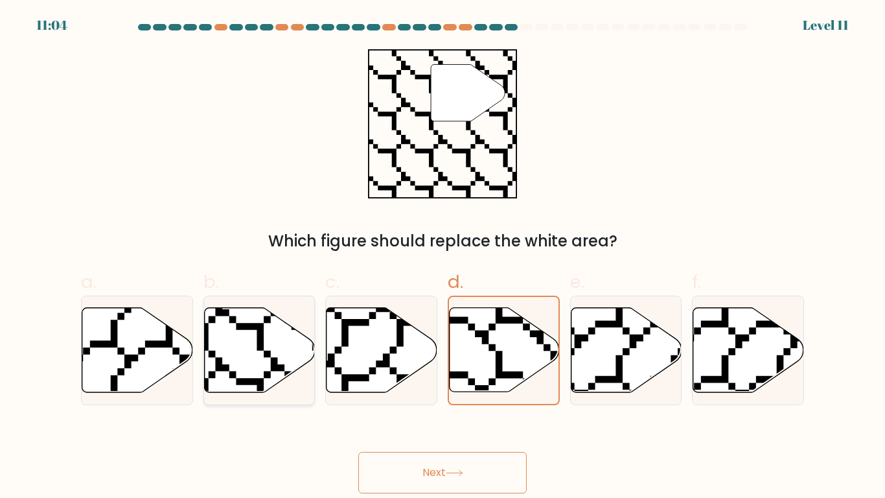
click at [253, 355] on icon at bounding box center [259, 349] width 111 height 85
click at [443, 257] on input "b." at bounding box center [443, 253] width 1 height 8
radio input "true"
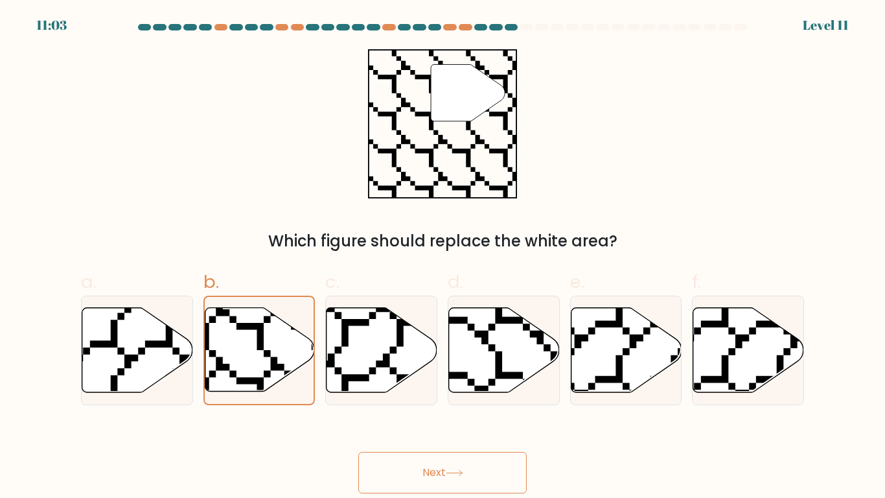
click at [418, 410] on button "Next" at bounding box center [442, 472] width 168 height 41
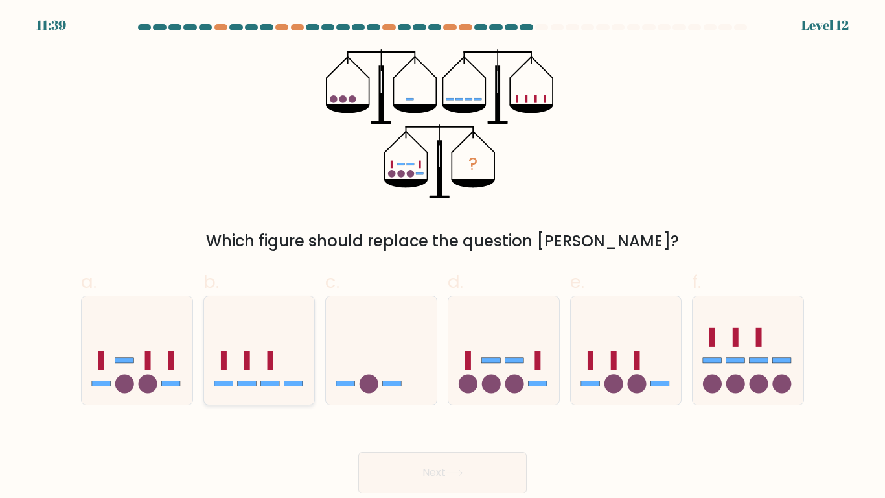
click at [277, 375] on icon at bounding box center [259, 350] width 111 height 91
click at [443, 257] on input "b." at bounding box center [443, 253] width 1 height 8
radio input "true"
click at [442, 410] on button "Next" at bounding box center [442, 472] width 168 height 41
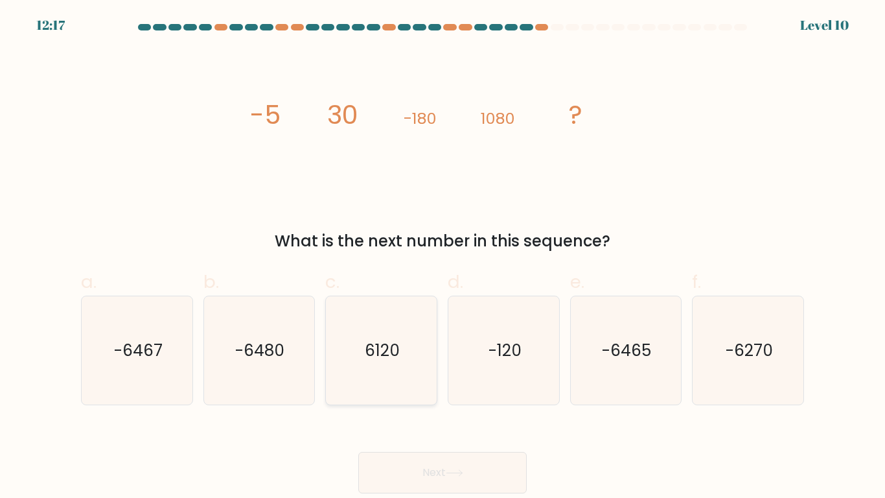
click at [369, 356] on text "6120" at bounding box center [382, 350] width 35 height 23
click at [443, 257] on input "c. 6120" at bounding box center [443, 253] width 1 height 8
radio input "true"
click at [405, 410] on button "Next" at bounding box center [442, 472] width 168 height 41
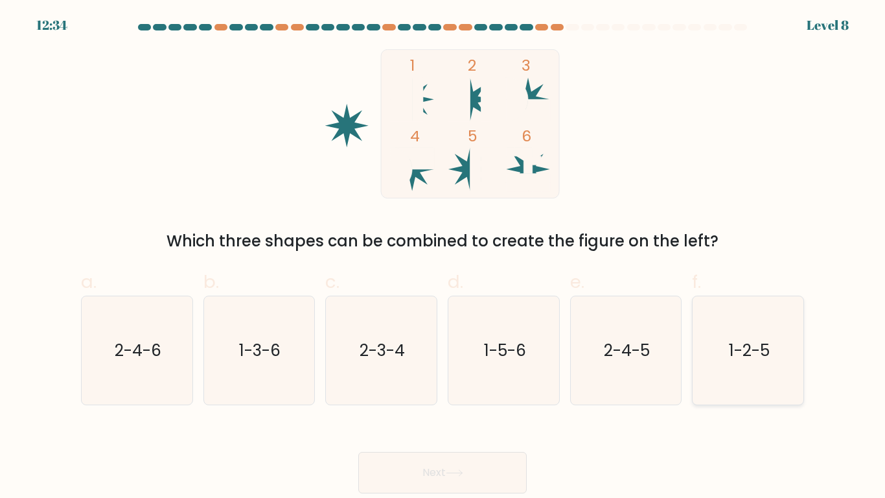
click at [770, 349] on text "1-2-5" at bounding box center [749, 350] width 41 height 23
click at [443, 257] on input "f. 1-2-5" at bounding box center [443, 253] width 1 height 8
radio input "true"
click at [493, 410] on button "Next" at bounding box center [442, 472] width 168 height 41
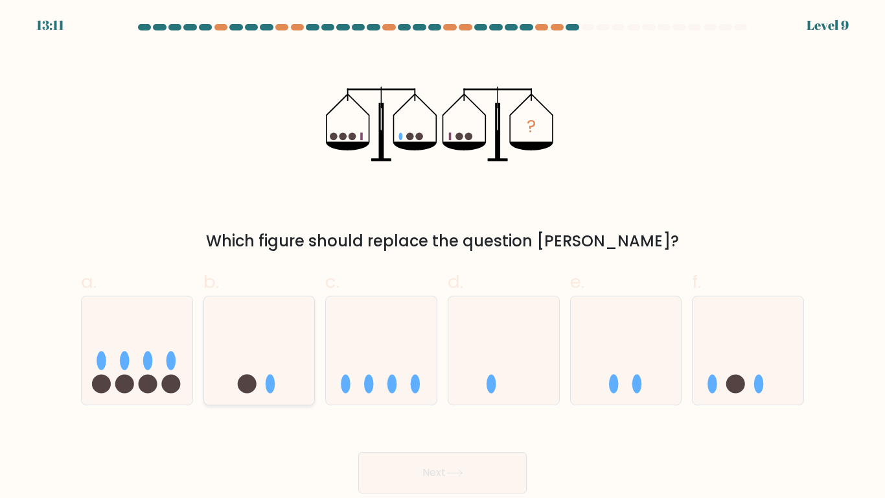
click at [247, 396] on div at bounding box center [259, 351] width 112 height 110
click at [443, 257] on input "b." at bounding box center [443, 253] width 1 height 8
radio input "true"
click at [440, 410] on button "Next" at bounding box center [442, 472] width 168 height 41
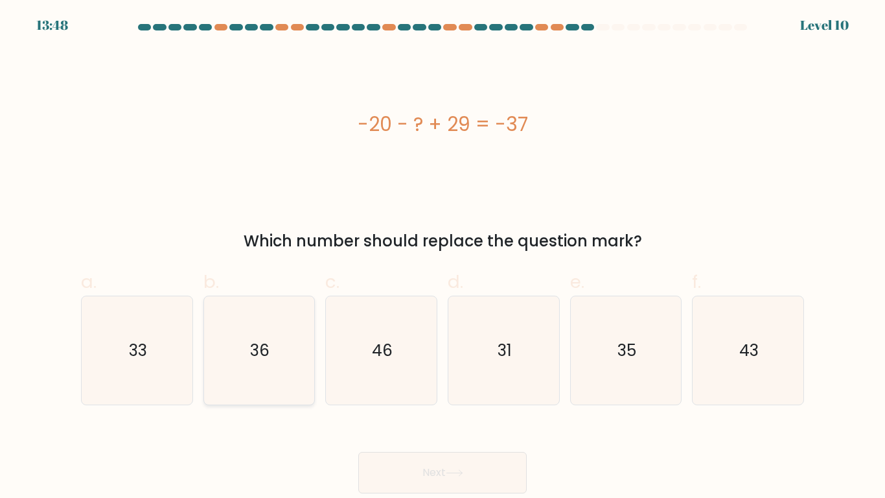
click at [278, 358] on icon "36" at bounding box center [259, 350] width 108 height 108
click at [443, 257] on input "b. 36" at bounding box center [443, 253] width 1 height 8
radio input "true"
click at [111, 362] on icon "33" at bounding box center [137, 350] width 108 height 108
click at [443, 257] on input "a. 33" at bounding box center [443, 253] width 1 height 8
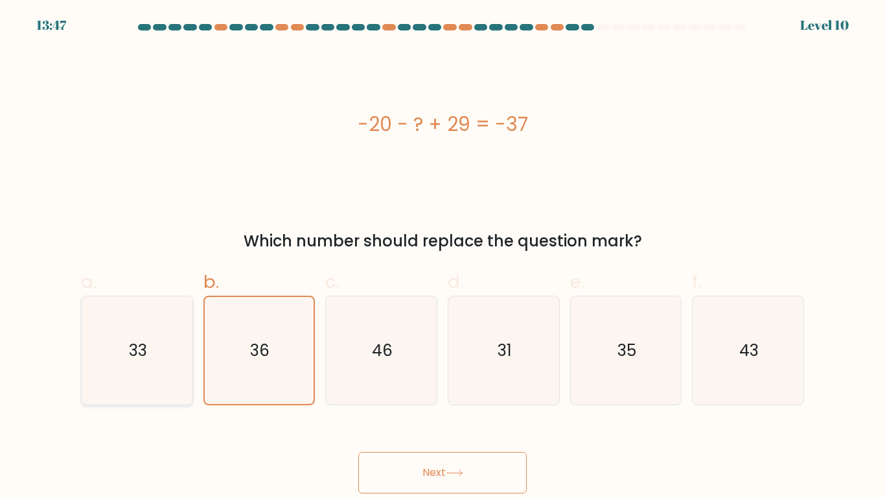
radio input "true"
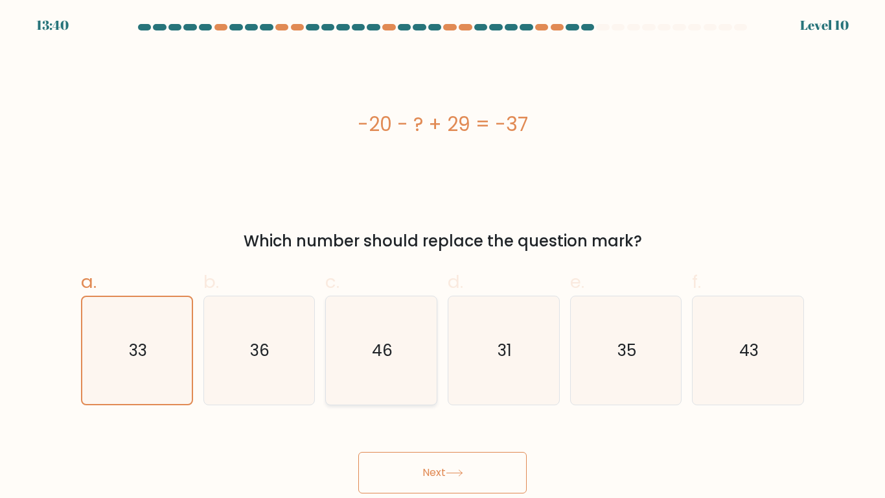
click at [392, 338] on icon "46" at bounding box center [381, 350] width 108 height 108
click at [443, 257] on input "c. 46" at bounding box center [443, 253] width 1 height 8
radio input "true"
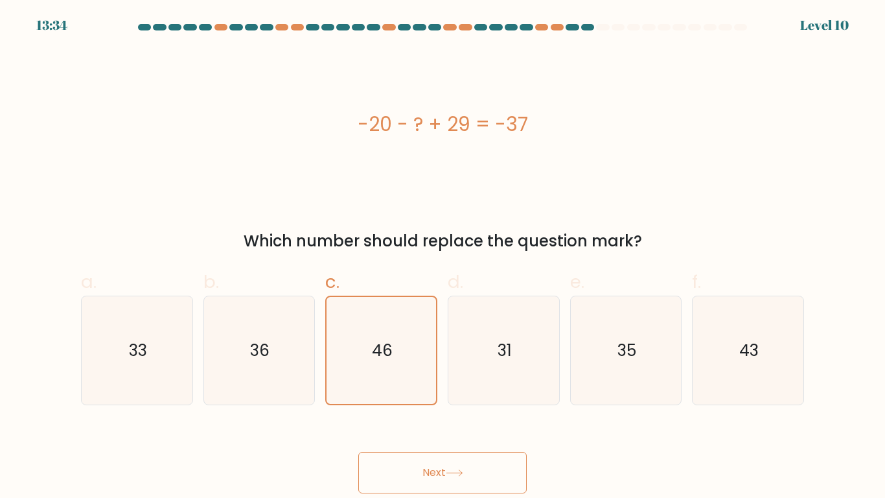
click at [459, 410] on button "Next" at bounding box center [442, 472] width 168 height 41
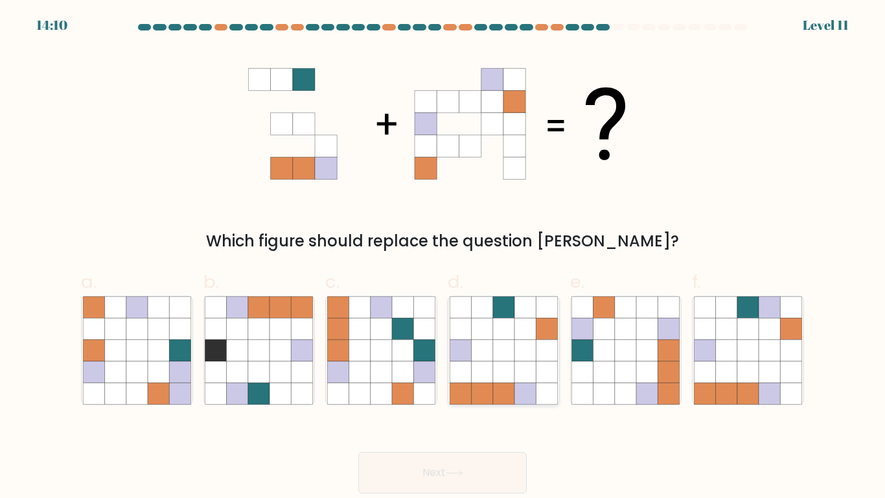
click at [531, 343] on icon at bounding box center [525, 350] width 21 height 21
click at [443, 257] on input "d." at bounding box center [443, 253] width 1 height 8
radio input "true"
click at [474, 410] on button "Next" at bounding box center [442, 472] width 168 height 41
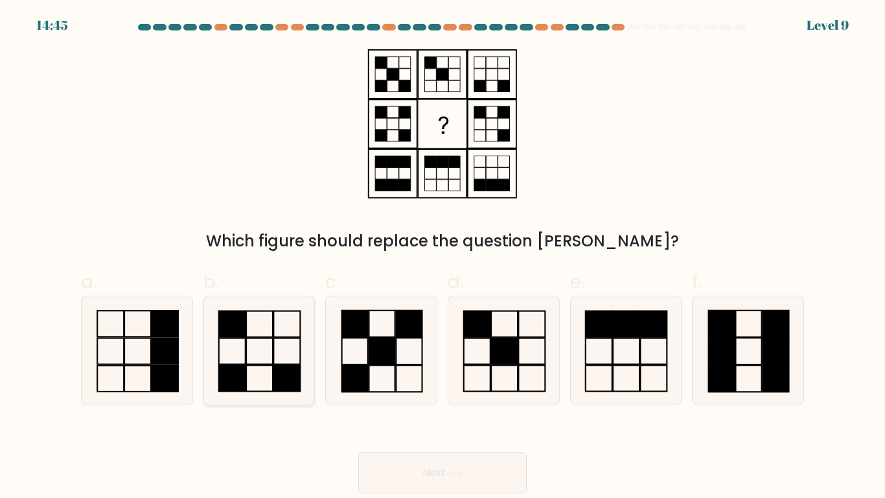
click at [264, 353] on icon at bounding box center [259, 350] width 108 height 108
click at [443, 257] on input "b." at bounding box center [443, 253] width 1 height 8
radio input "true"
click at [406, 410] on button "Next" at bounding box center [442, 472] width 168 height 41
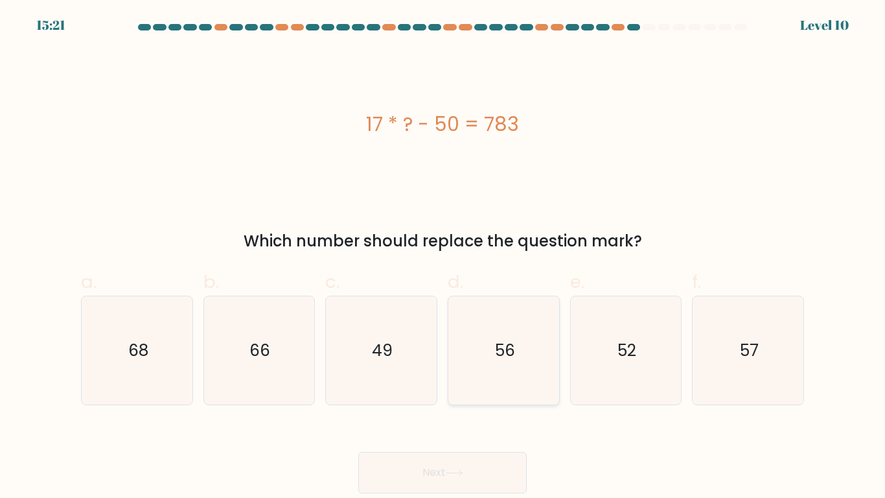
click at [490, 331] on icon "56" at bounding box center [504, 350] width 108 height 108
click at [443, 257] on input "d. 56" at bounding box center [443, 253] width 1 height 8
radio input "true"
click at [467, 410] on button "Next" at bounding box center [442, 472] width 168 height 41
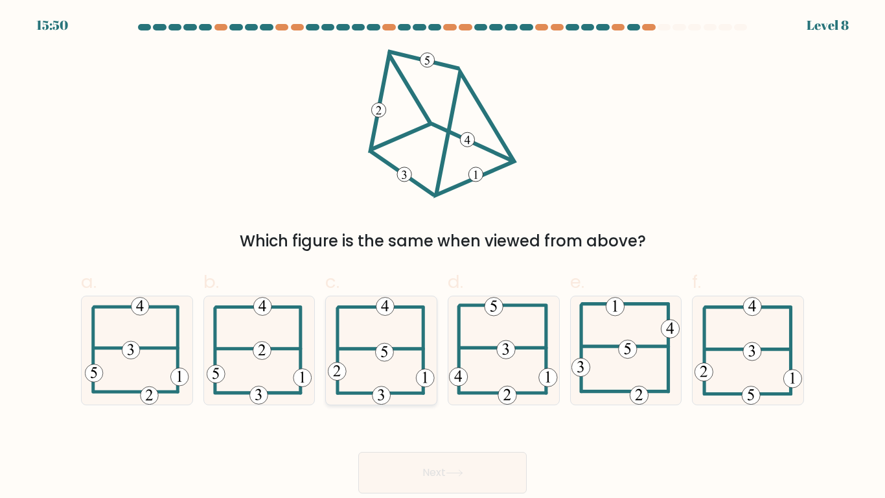
click at [371, 326] on icon at bounding box center [381, 350] width 107 height 108
click at [443, 257] on input "c." at bounding box center [443, 253] width 1 height 8
radio input "true"
click at [410, 410] on button "Next" at bounding box center [442, 472] width 168 height 41
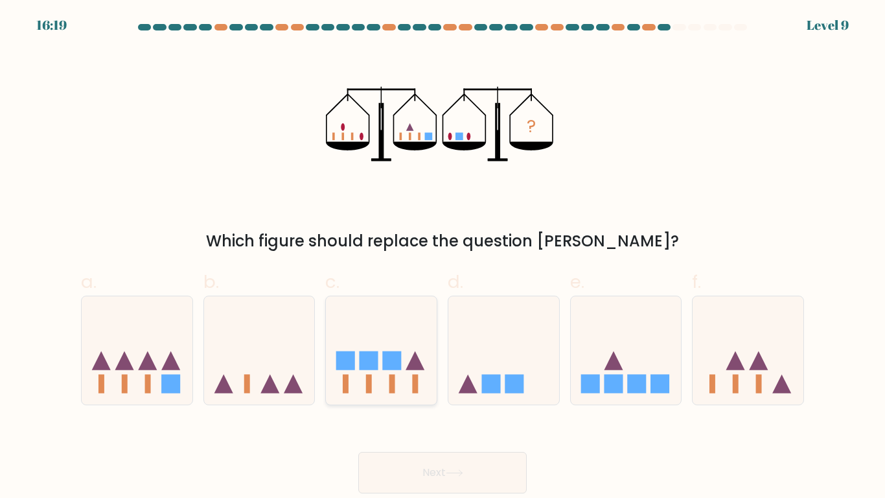
click at [391, 344] on icon at bounding box center [381, 350] width 111 height 91
click at [443, 257] on input "c." at bounding box center [443, 253] width 1 height 8
radio input "true"
click at [291, 353] on icon at bounding box center [259, 350] width 111 height 91
click at [443, 257] on input "b." at bounding box center [443, 253] width 1 height 8
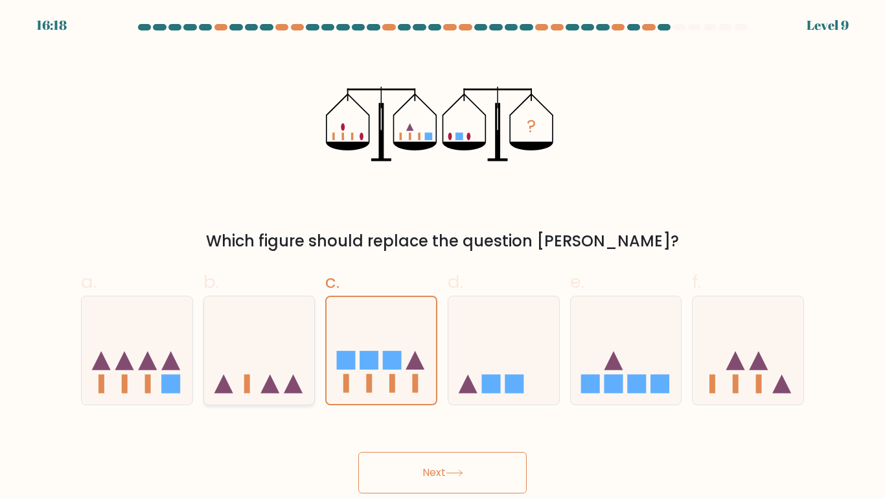
radio input "true"
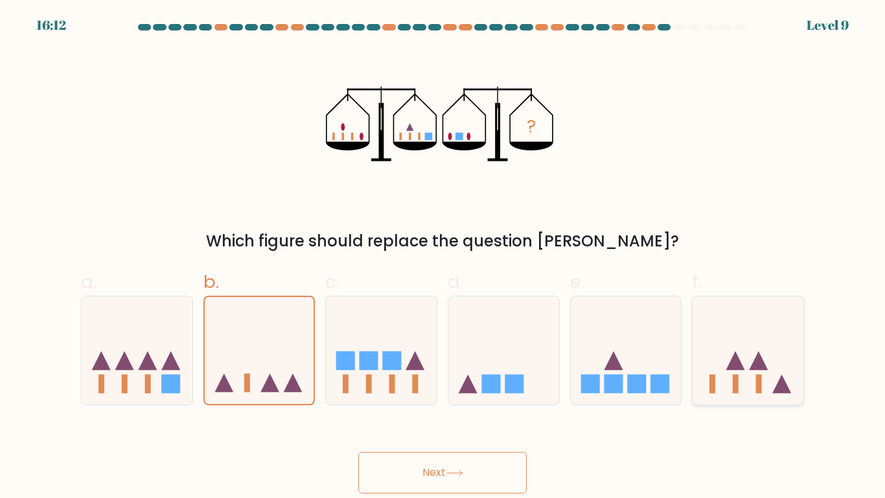
click at [732, 362] on icon at bounding box center [735, 360] width 19 height 19
click at [443, 257] on input "f." at bounding box center [443, 253] width 1 height 8
radio input "true"
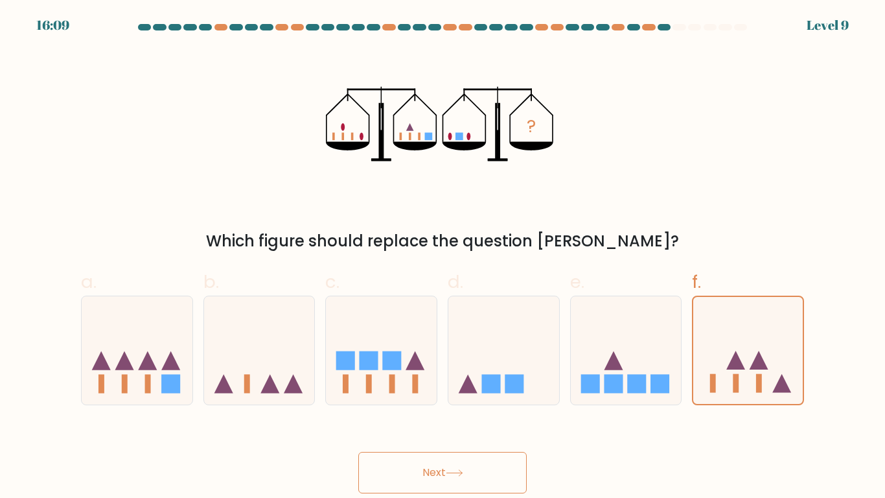
click at [502, 410] on button "Next" at bounding box center [442, 472] width 168 height 41
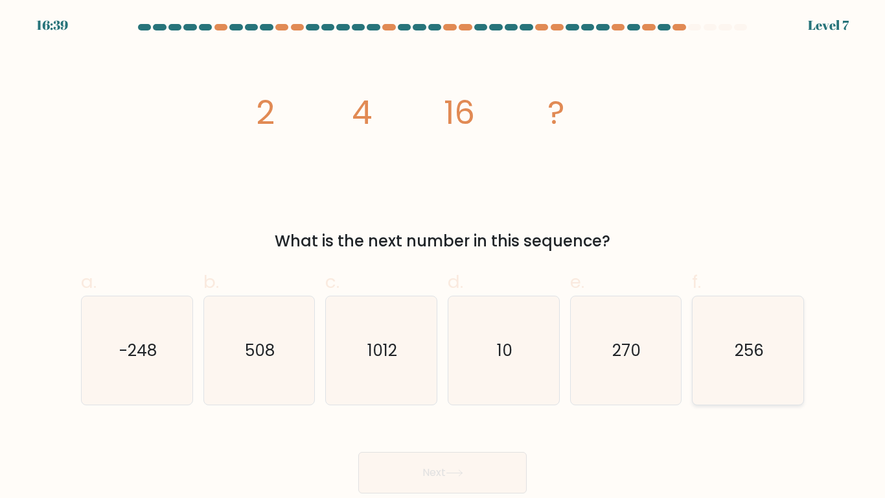
click at [717, 359] on icon "256" at bounding box center [748, 350] width 108 height 108
click at [443, 257] on input "f. 256" at bounding box center [443, 253] width 1 height 8
radio input "true"
click at [498, 410] on button "Next" at bounding box center [442, 472] width 168 height 41
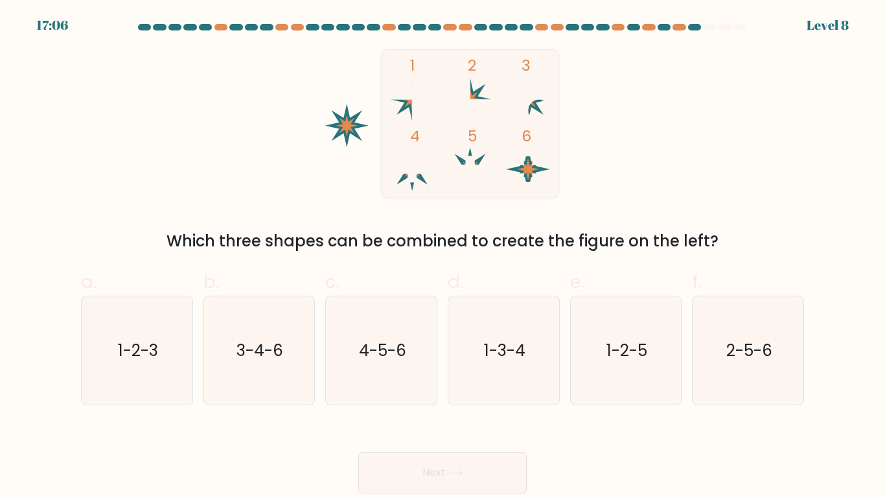
click at [521, 177] on icon at bounding box center [528, 182] width 43 height 17
click at [525, 175] on icon at bounding box center [528, 169] width 43 height 43
click at [364, 327] on icon "4-5-6" at bounding box center [381, 350] width 108 height 108
click at [443, 257] on input "c. 4-5-6" at bounding box center [443, 253] width 1 height 8
radio input "true"
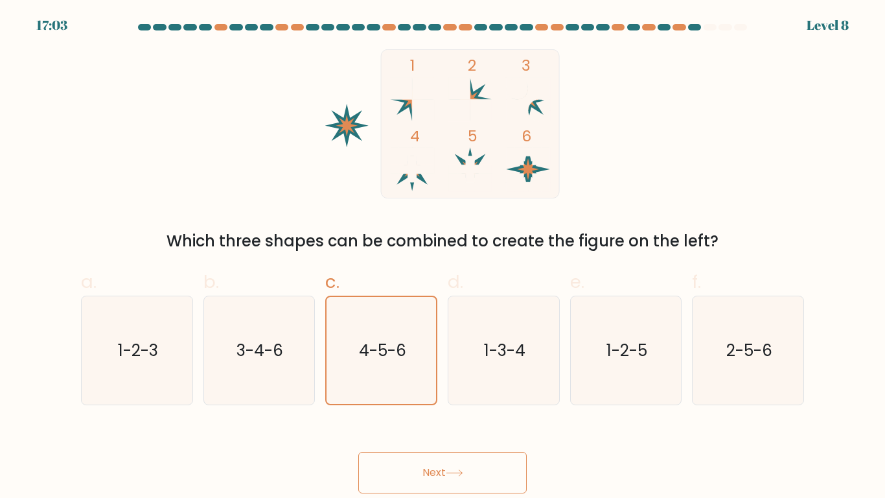
click at [397, 410] on button "Next" at bounding box center [442, 472] width 168 height 41
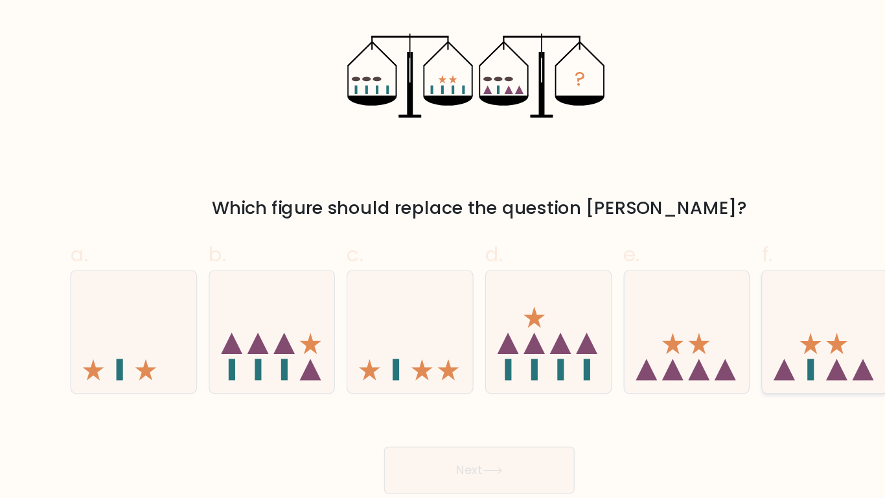
click at [762, 365] on icon at bounding box center [759, 360] width 19 height 19
click at [443, 257] on input "f." at bounding box center [443, 253] width 1 height 8
radio input "true"
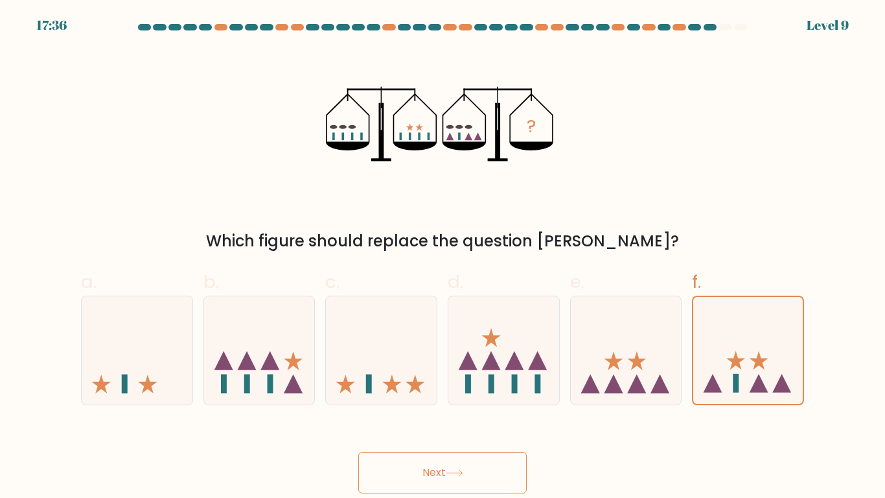
click at [466, 410] on button "Next" at bounding box center [442, 472] width 168 height 41
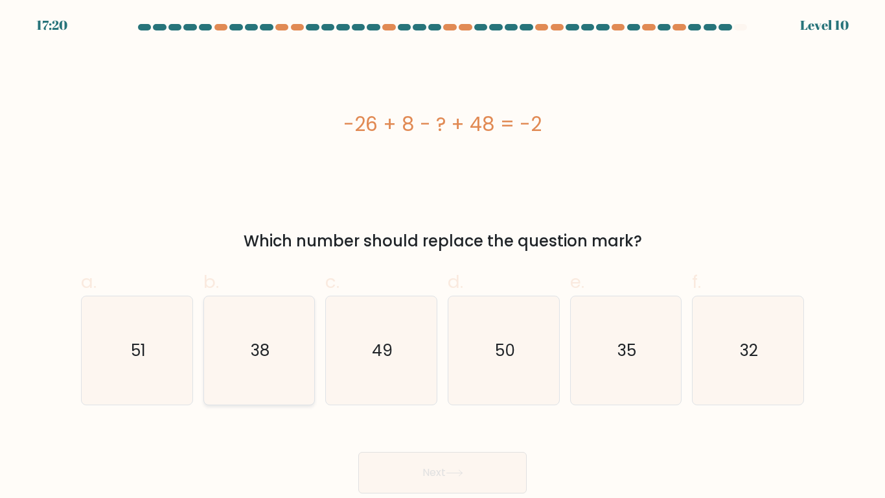
click at [286, 370] on icon "38" at bounding box center [259, 350] width 108 height 108
click at [443, 257] on input "b. 38" at bounding box center [443, 253] width 1 height 8
radio input "true"
click at [443, 410] on button "Next" at bounding box center [442, 472] width 168 height 41
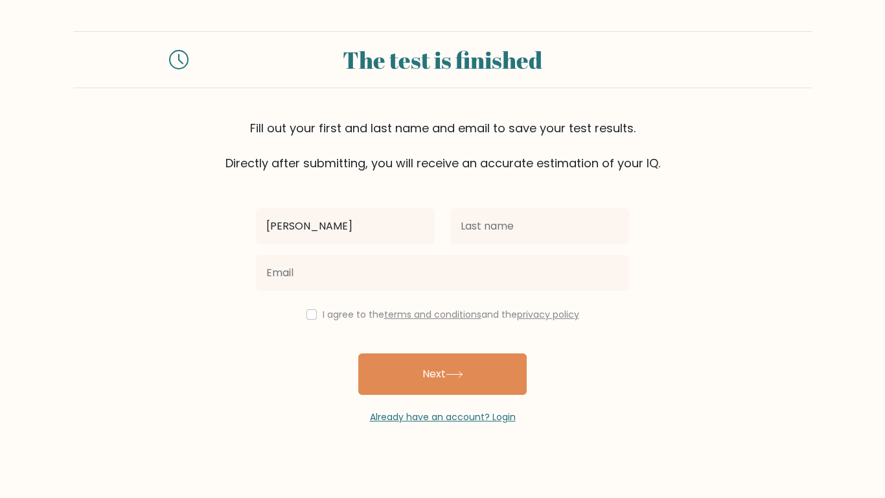
type input "Megan"
click at [492, 244] on div at bounding box center [540, 226] width 194 height 47
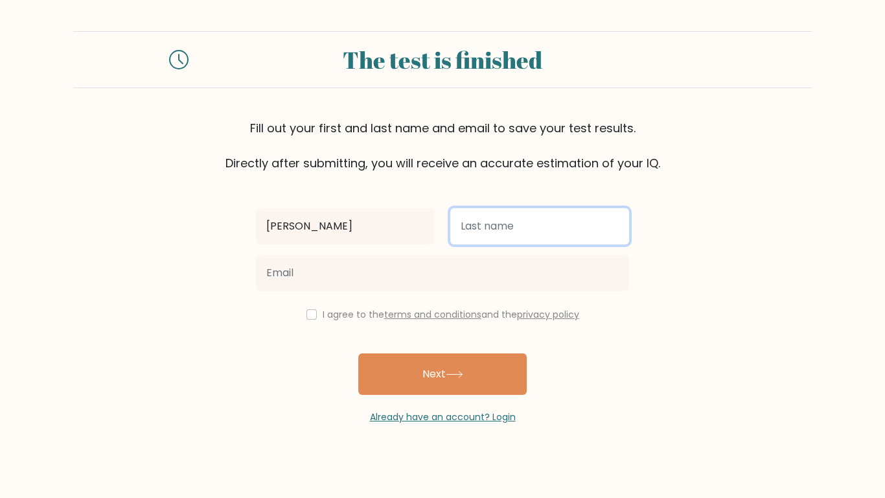
click at [494, 226] on input "text" at bounding box center [539, 226] width 179 height 36
type input "Gerl"
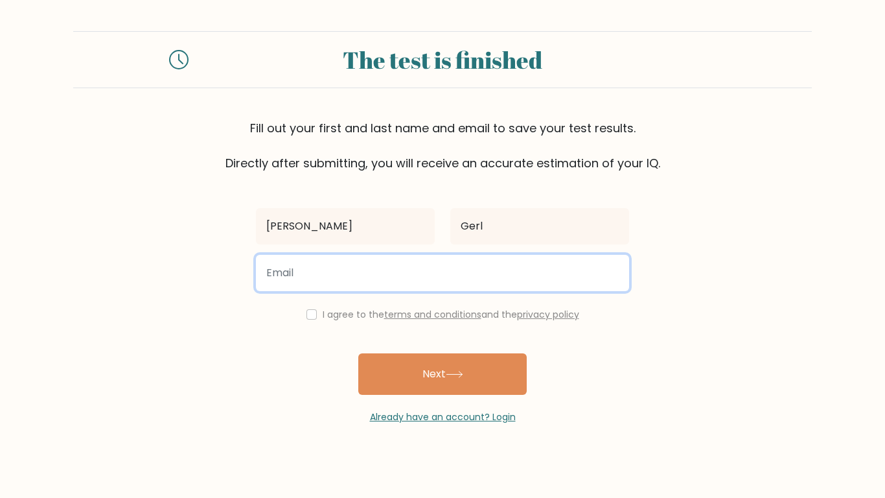
click at [454, 268] on input "email" at bounding box center [442, 273] width 373 height 36
click at [305, 271] on input "Megangerl@csdok.org" at bounding box center [442, 273] width 373 height 36
type input "Megangerl@csdok.org"
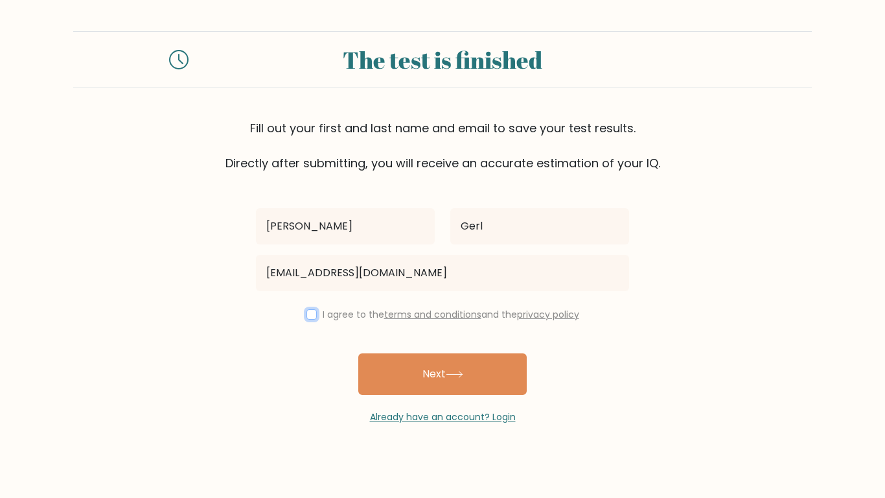
click at [310, 310] on input "checkbox" at bounding box center [312, 314] width 10 height 10
checkbox input "true"
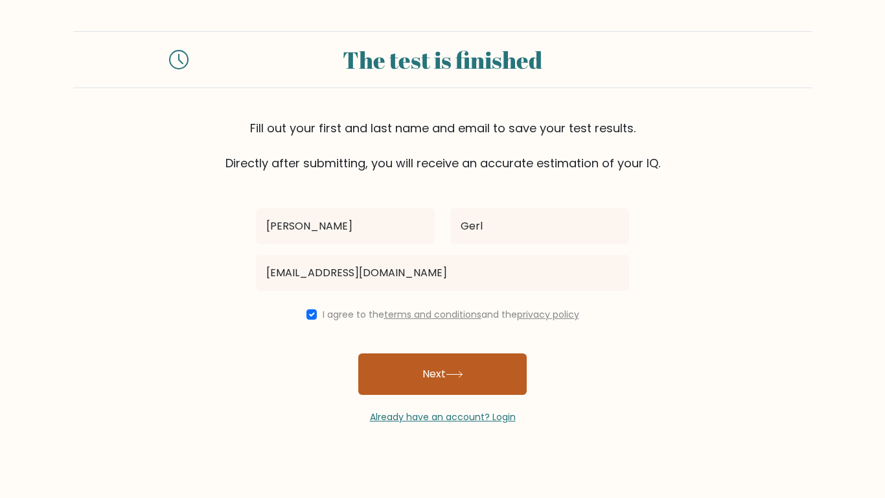
click at [428, 378] on button "Next" at bounding box center [442, 373] width 168 height 41
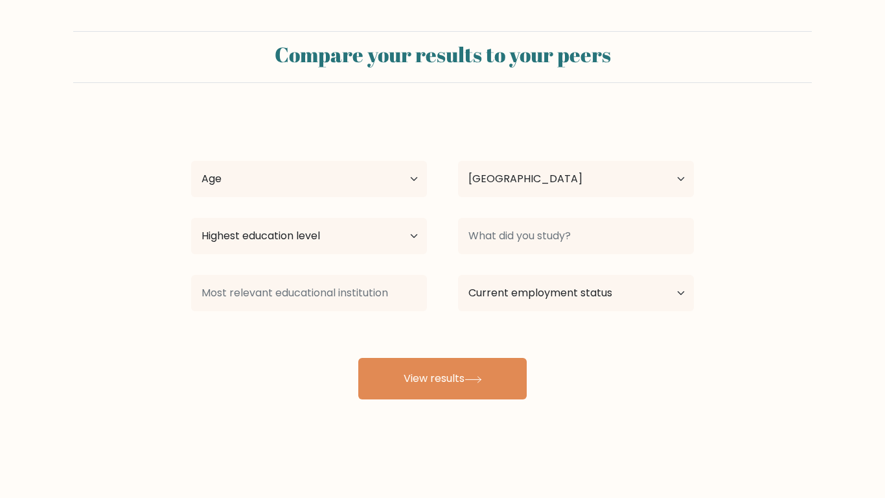
select select "US"
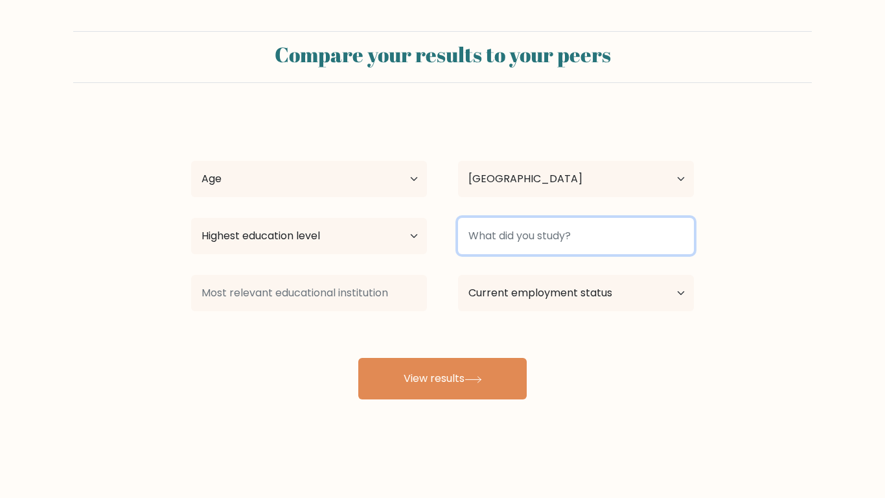
click at [539, 236] on input at bounding box center [576, 236] width 236 height 36
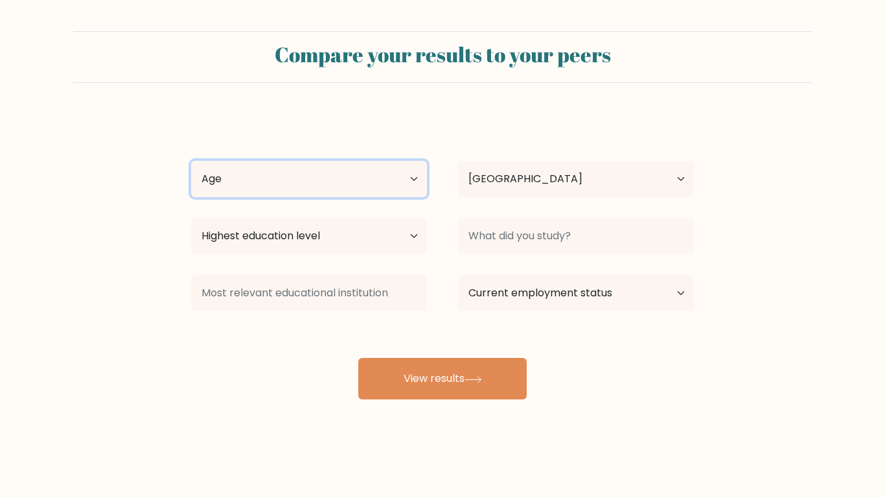
click at [321, 184] on select "Age Under 18 years old 18-24 years old 25-34 years old 35-44 years old 45-54 ye…" at bounding box center [309, 179] width 236 height 36
select select "min_18"
click at [191, 161] on select "Age Under 18 years old 18-24 years old 25-34 years old 35-44 years old 45-54 ye…" at bounding box center [309, 179] width 236 height 36
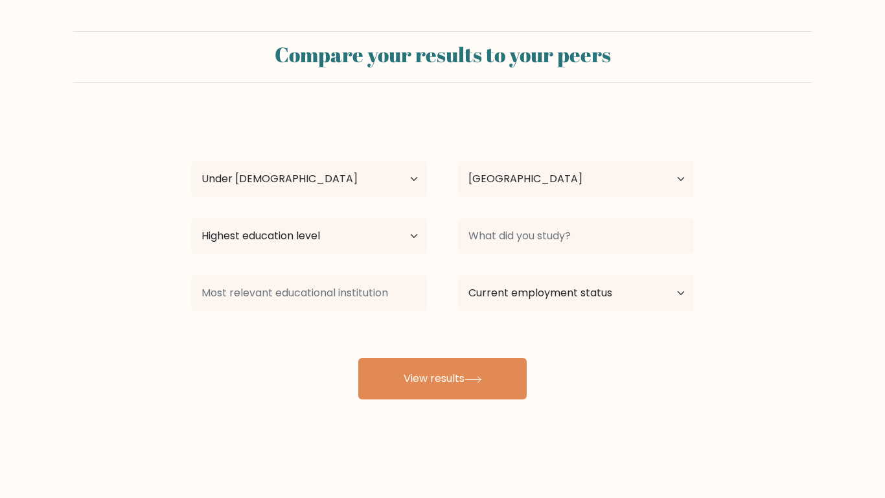
drag, startPoint x: 462, startPoint y: 374, endPoint x: 459, endPoint y: 183, distance: 190.6
click at [459, 183] on div "Megan Gerl Age Under 18 years old 18-24 years old 25-34 years old 35-44 years o…" at bounding box center [442, 256] width 518 height 285
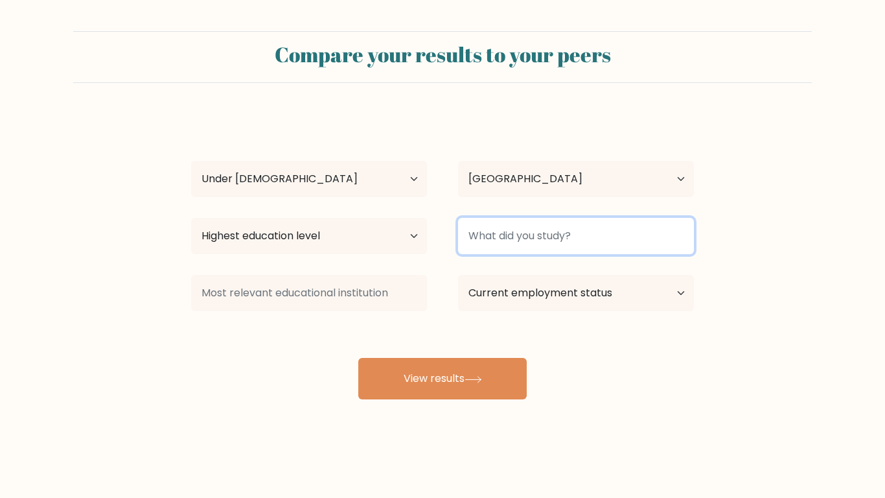
click at [483, 241] on input at bounding box center [576, 236] width 236 height 36
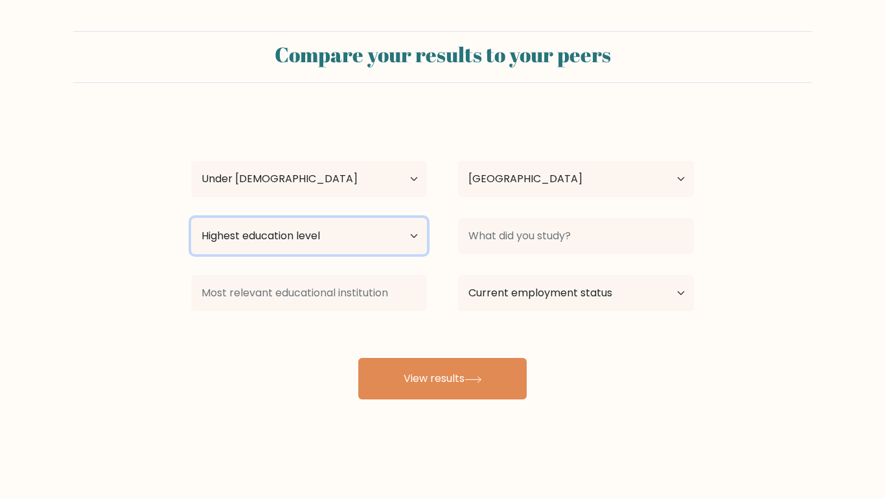
click at [310, 235] on select "Highest education level No schooling Primary Lower Secondary Upper Secondary Oc…" at bounding box center [309, 236] width 236 height 36
select select "upper_secondary"
click at [191, 218] on select "Highest education level No schooling Primary Lower Secondary Upper Secondary Oc…" at bounding box center [309, 236] width 236 height 36
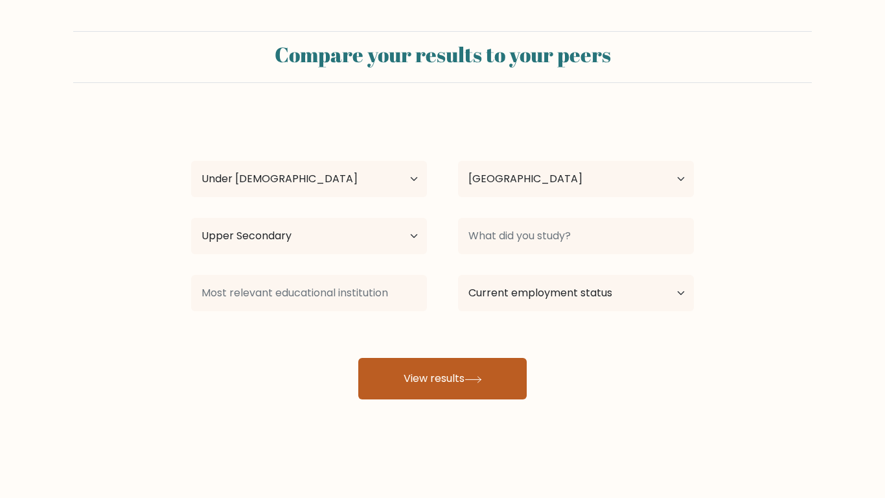
click at [470, 379] on icon at bounding box center [473, 379] width 16 height 6
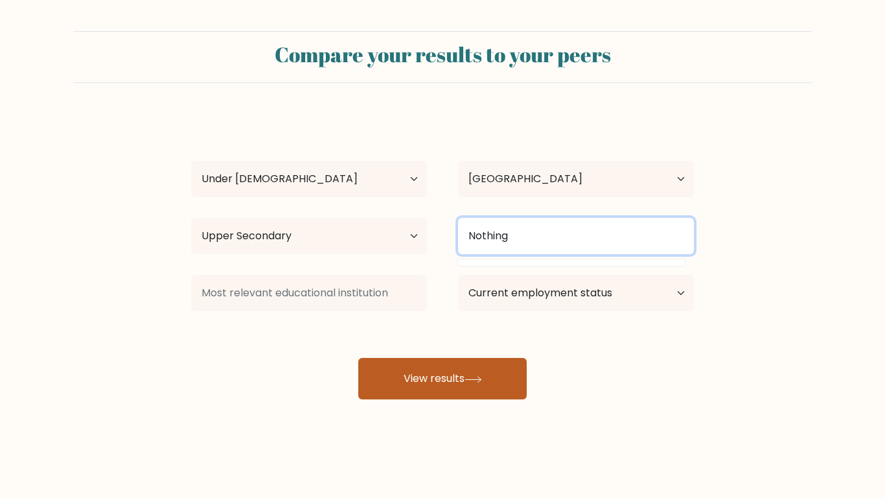
type input "Nothing"
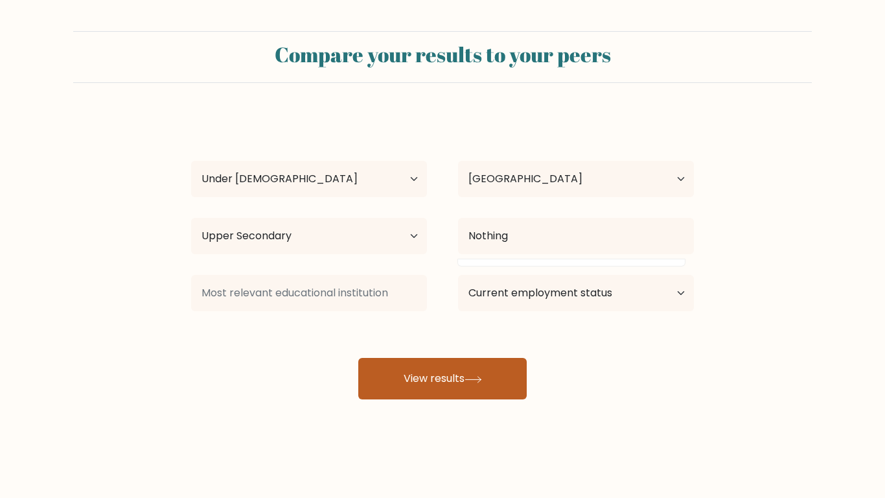
click at [464, 374] on button "View results" at bounding box center [442, 378] width 168 height 41
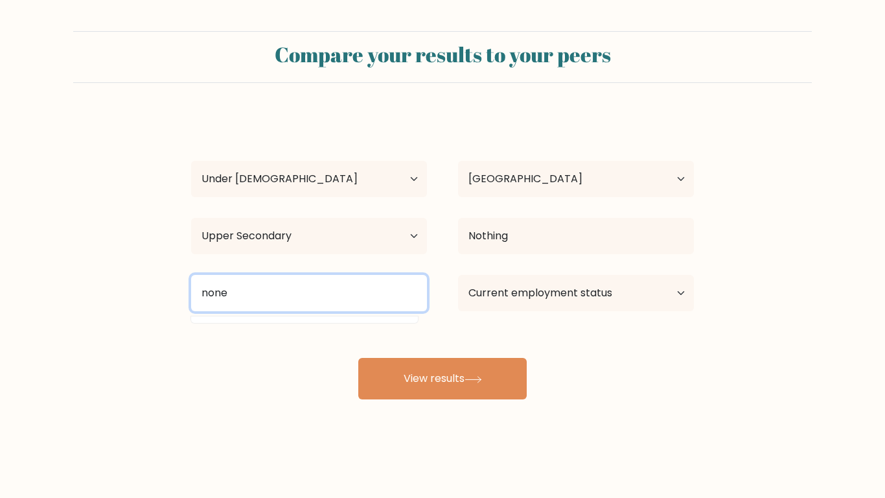
type input "none"
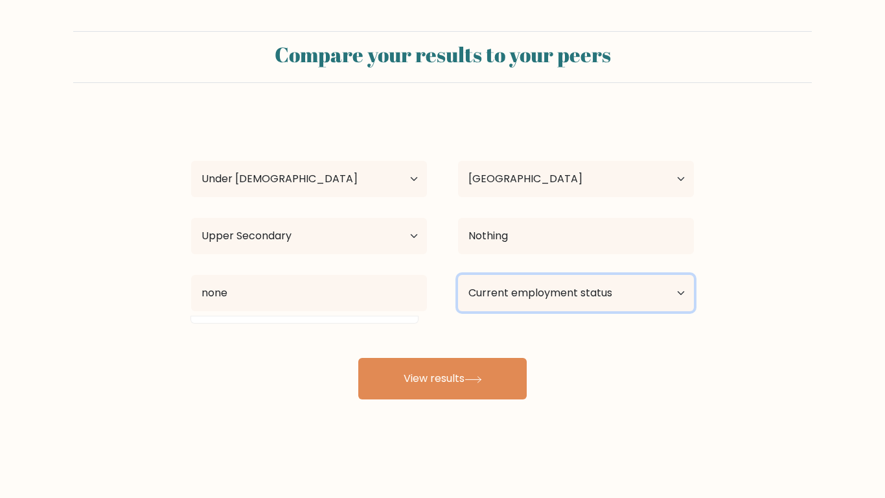
click at [589, 306] on select "Current employment status Employed Student Retired Other / prefer not to answer" at bounding box center [576, 293] width 236 height 36
select select "other"
click at [458, 275] on select "Current employment status Employed Student Retired Other / prefer not to answer" at bounding box center [576, 293] width 236 height 36
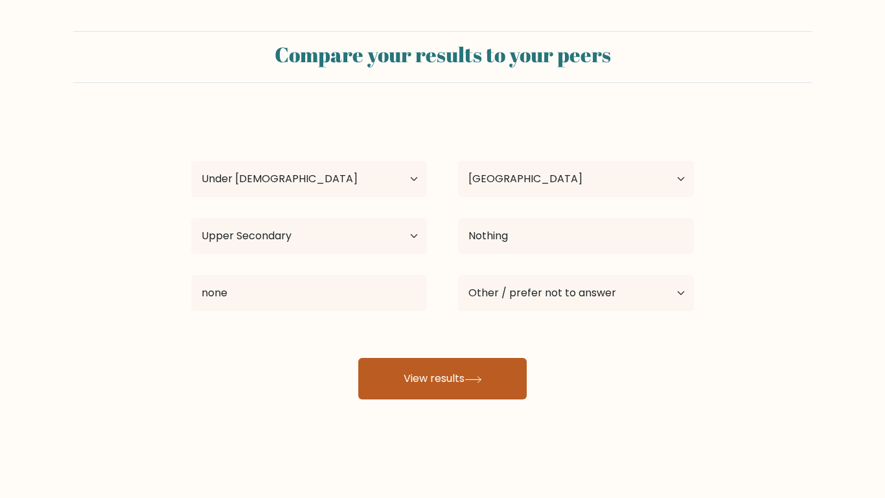
click at [422, 389] on button "View results" at bounding box center [442, 378] width 168 height 41
